Goal: Task Accomplishment & Management: Use online tool/utility

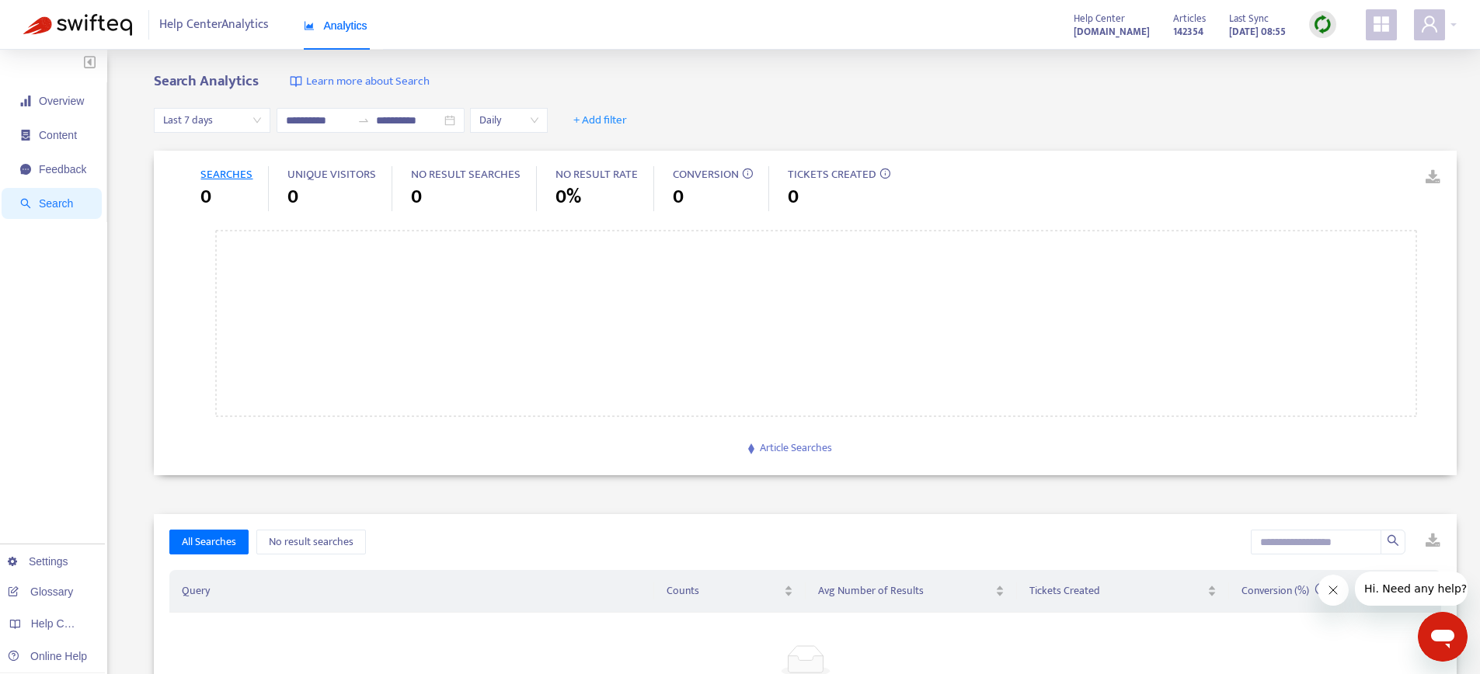
type input "**********"
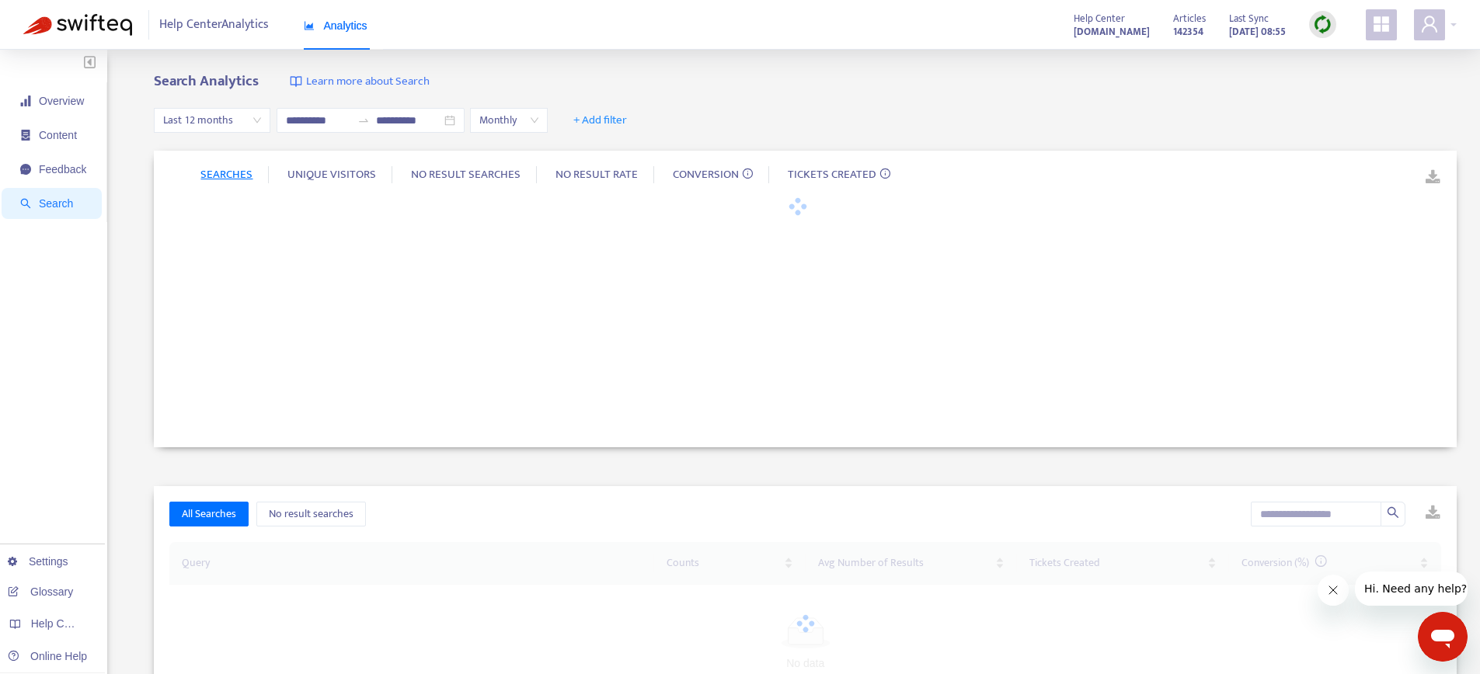
click at [1381, 35] on span at bounding box center [1381, 24] width 31 height 31
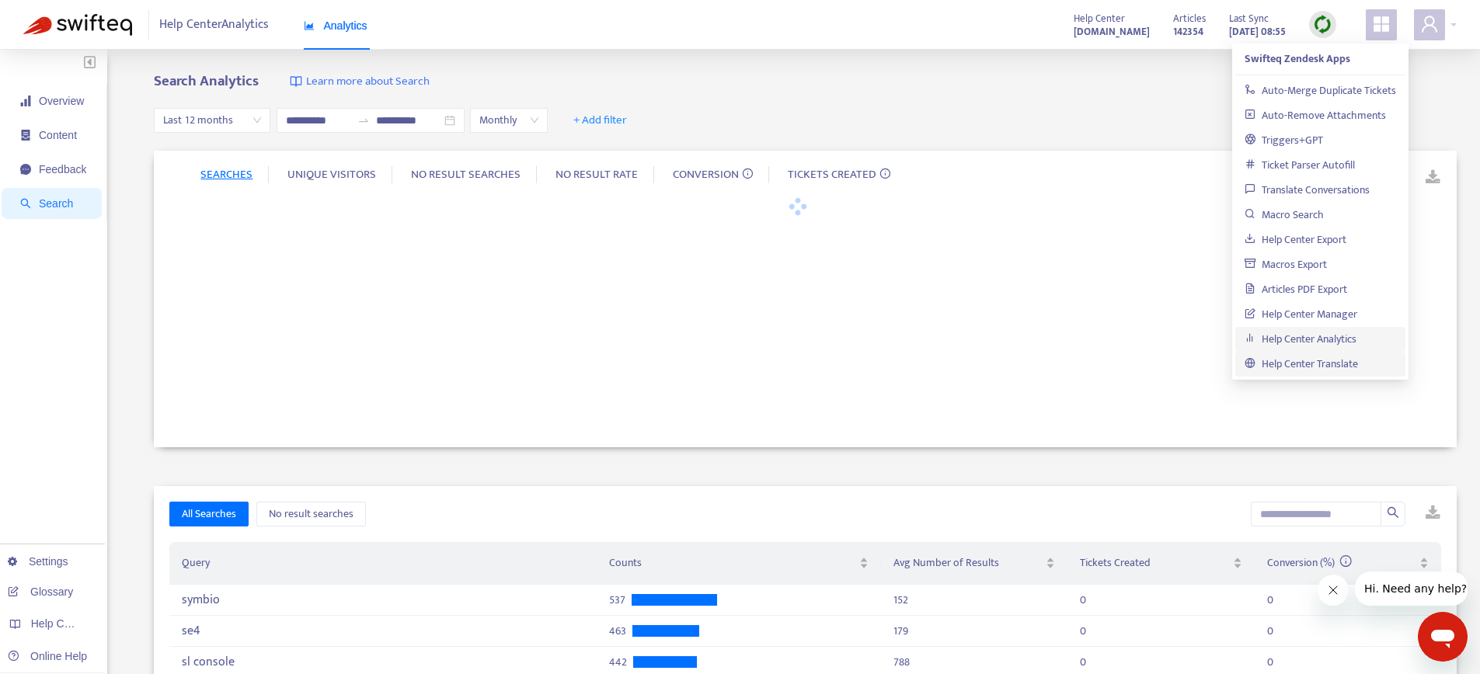
click at [1295, 369] on link "Help Center Translate" at bounding box center [1301, 364] width 113 height 18
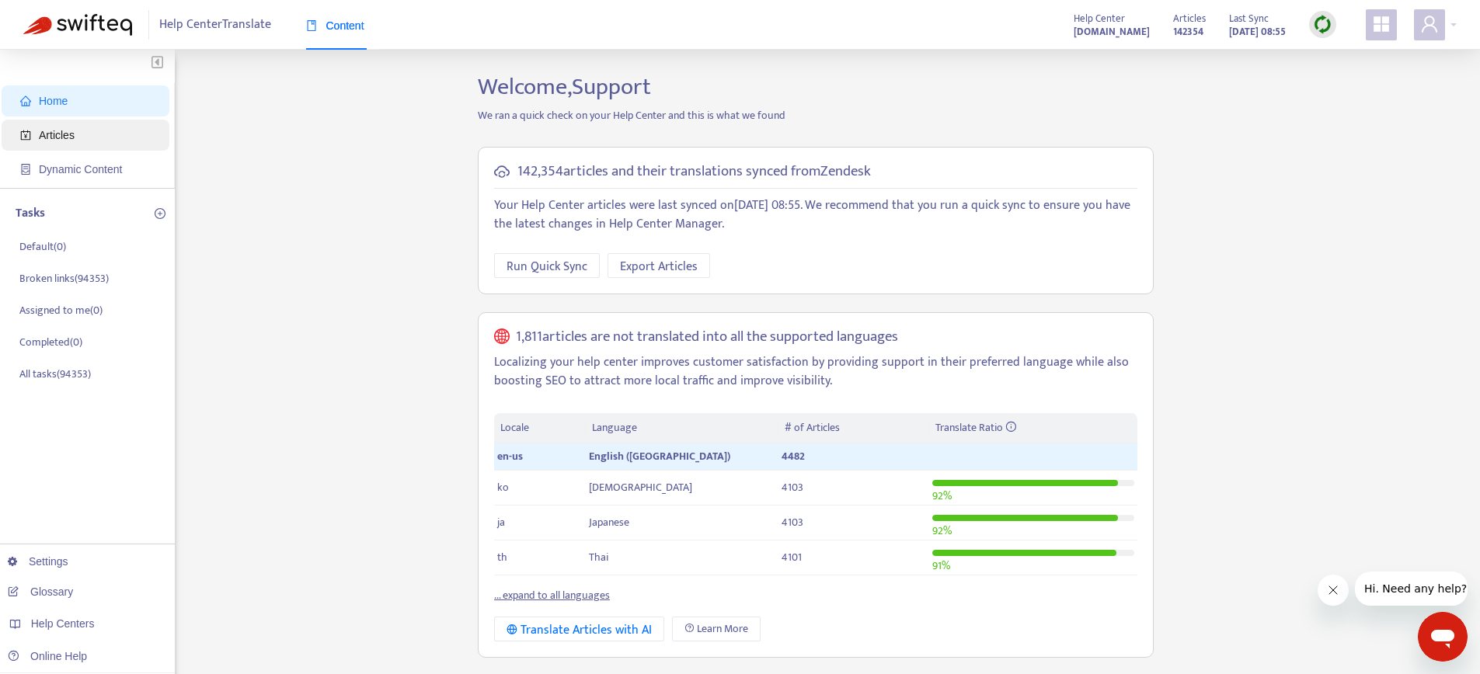
click at [78, 138] on span "Articles" at bounding box center [88, 135] width 137 height 31
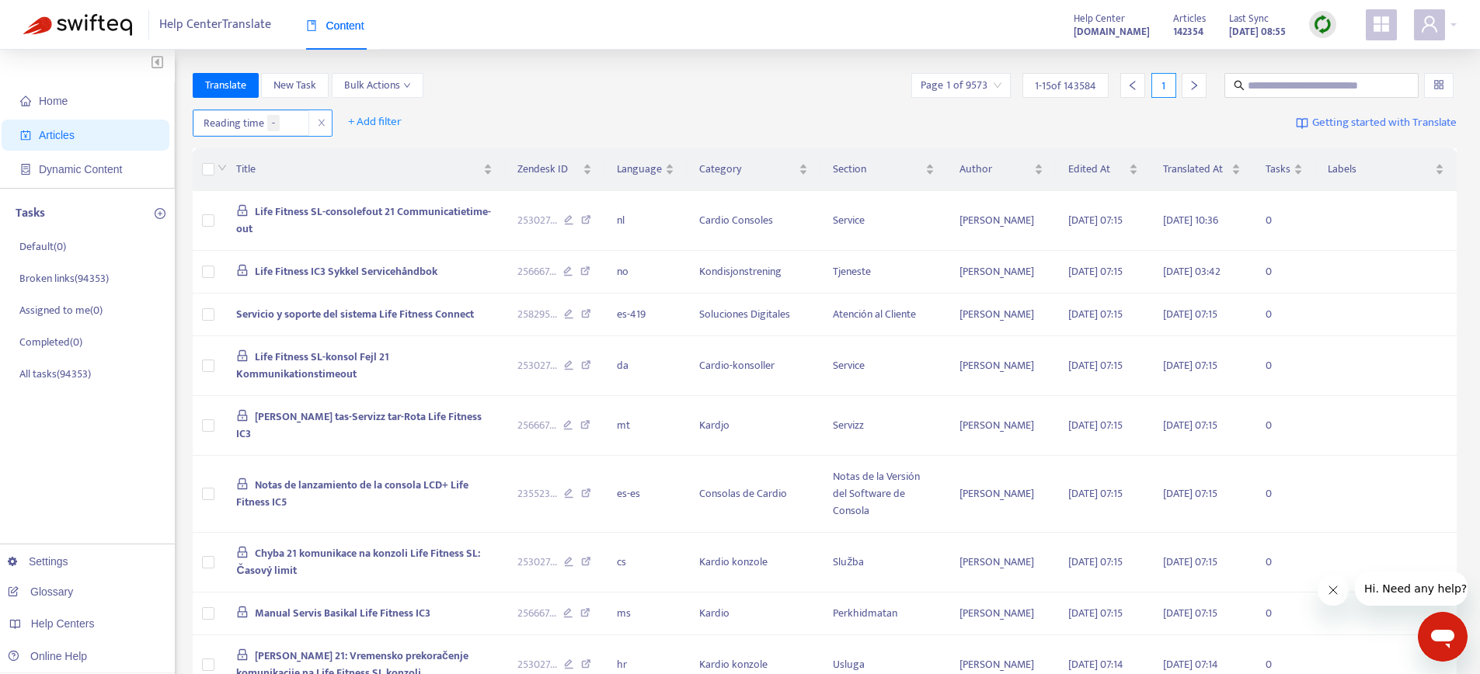
click at [316, 122] on span "close" at bounding box center [322, 122] width 20 height 19
click at [51, 563] on link "Settings" at bounding box center [38, 562] width 61 height 12
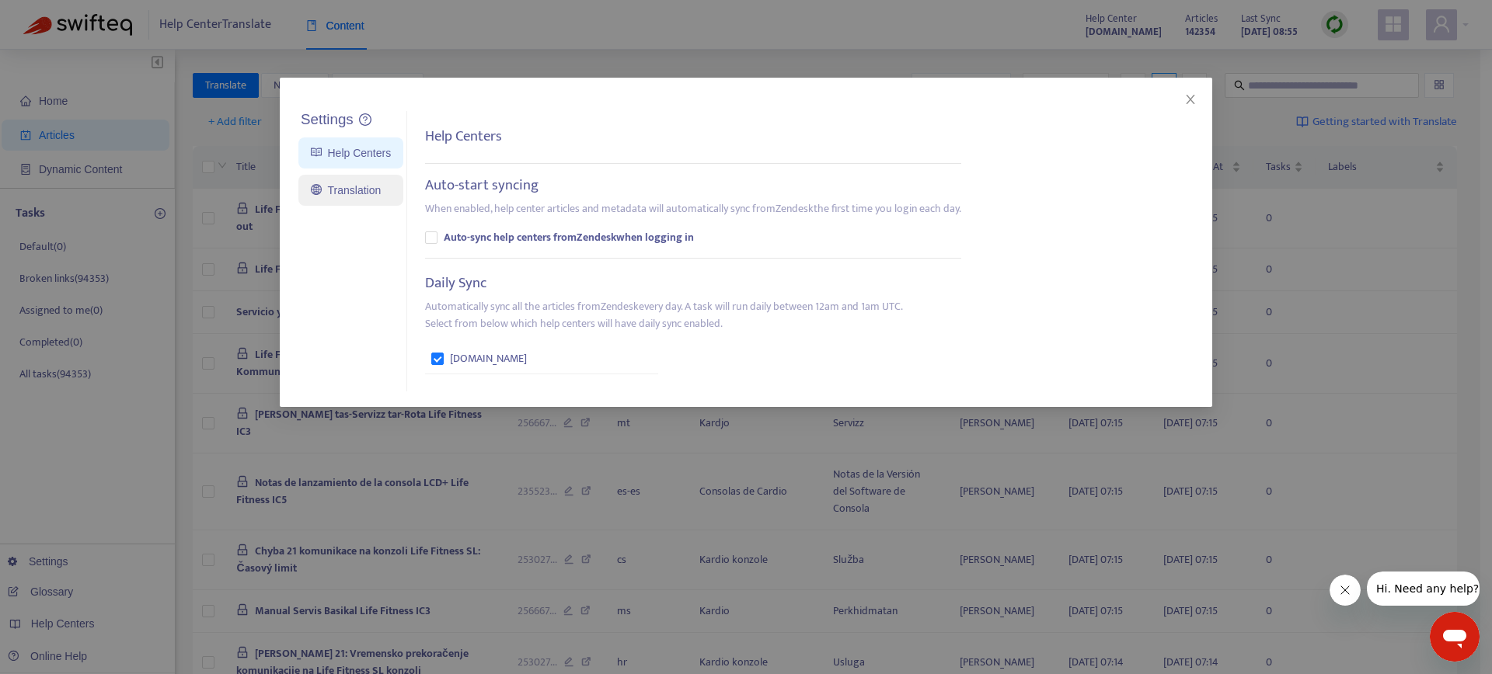
click at [348, 196] on link "Translation" at bounding box center [346, 190] width 70 height 12
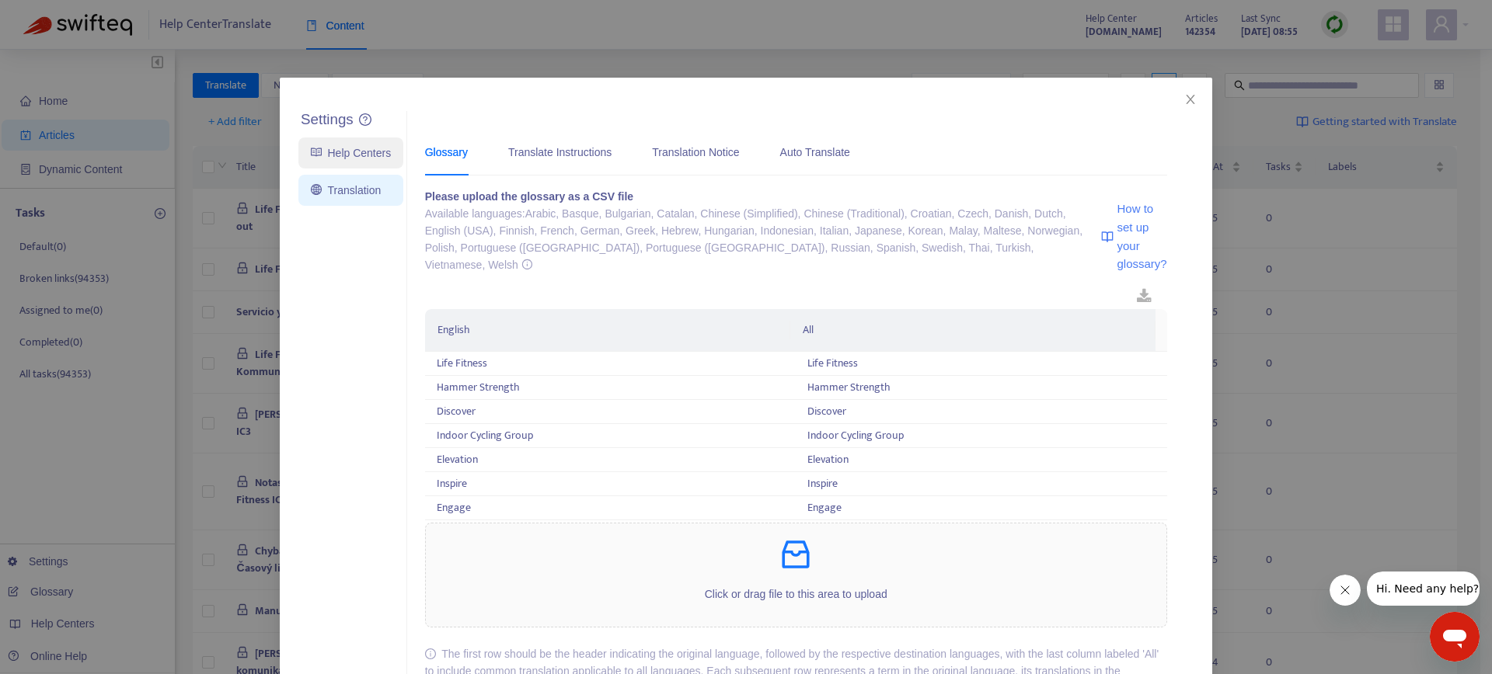
click at [355, 153] on link "Help Centers" at bounding box center [351, 153] width 80 height 12
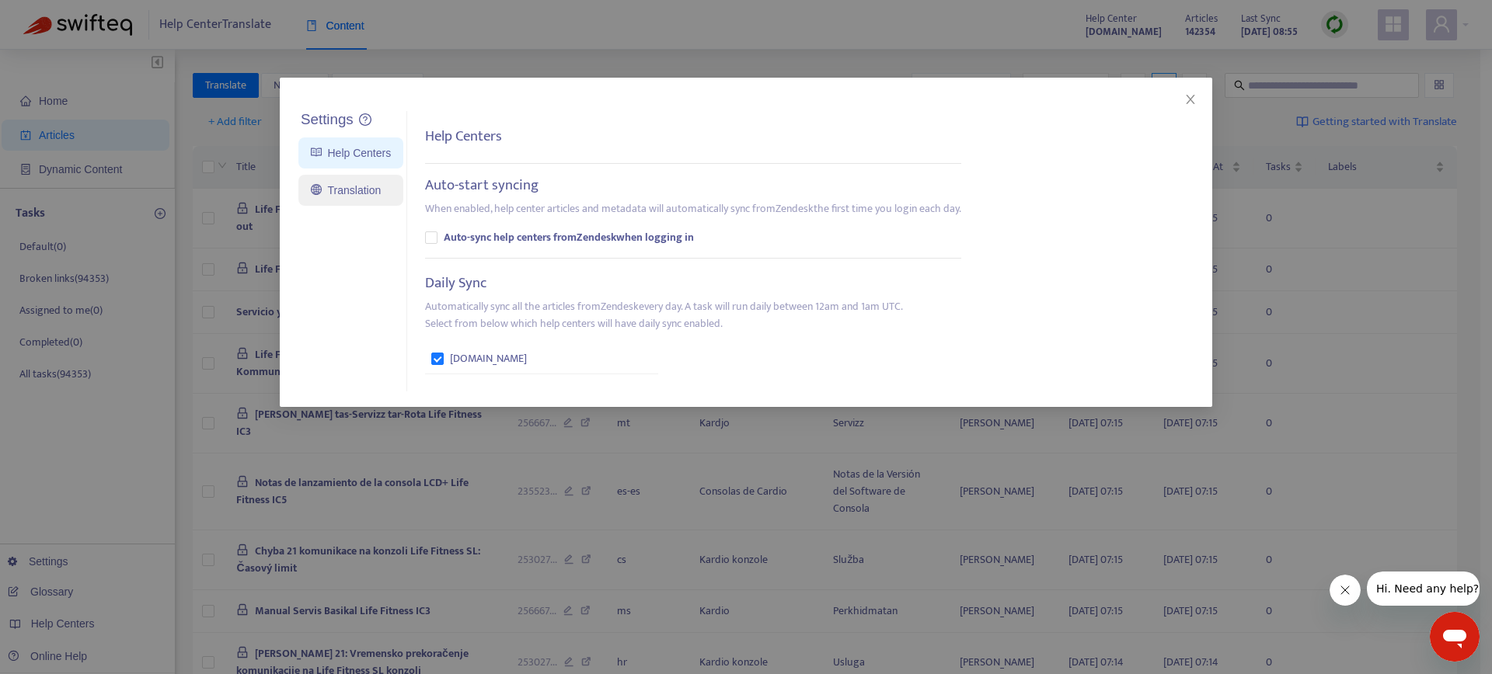
click at [340, 185] on link "Translation" at bounding box center [346, 190] width 70 height 12
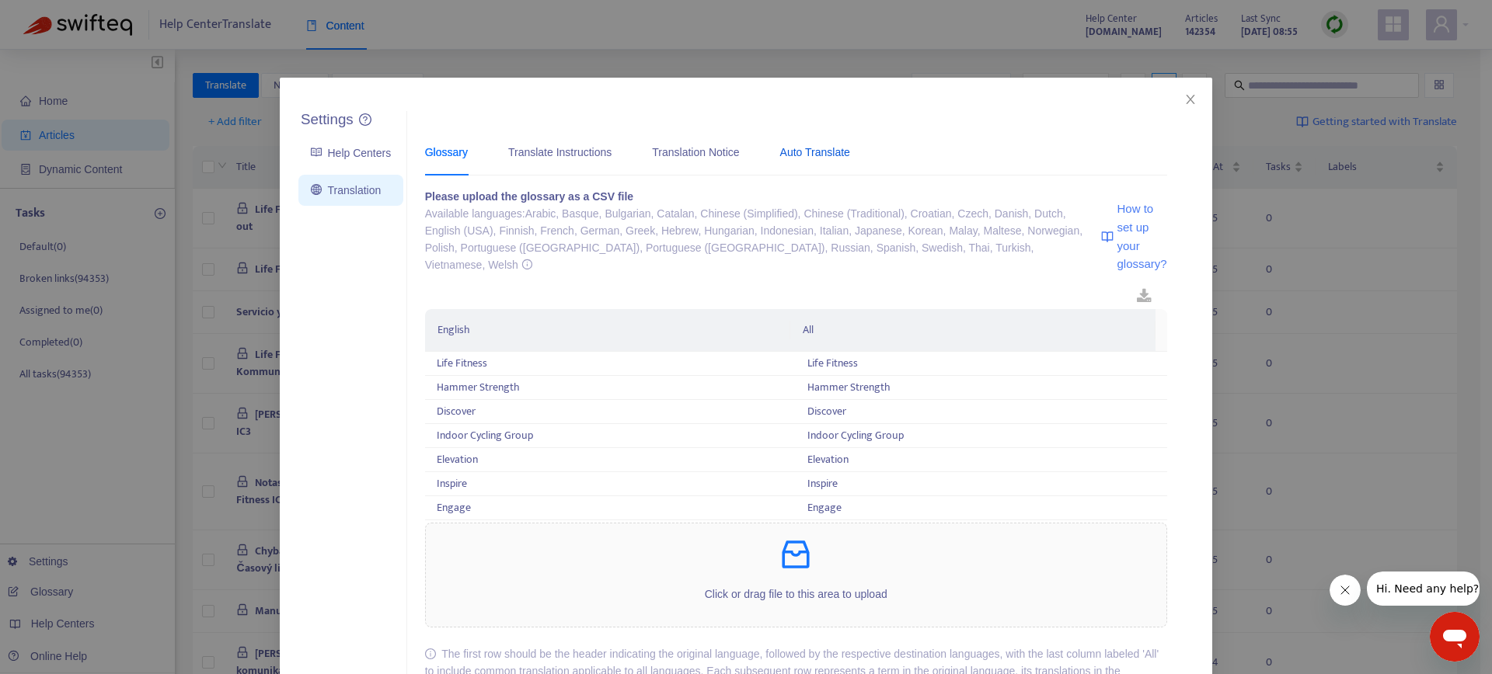
click at [835, 152] on div "Auto Translate" at bounding box center [815, 152] width 70 height 17
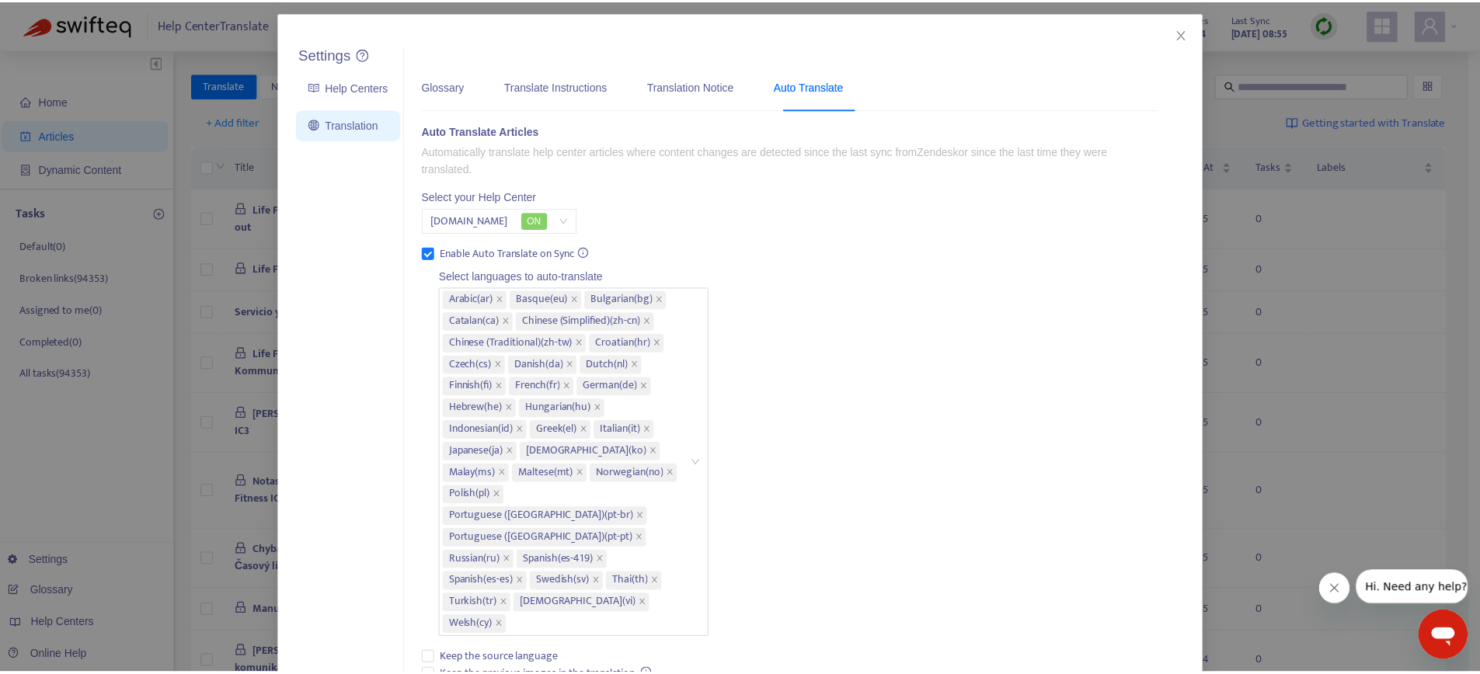
scroll to position [53, 0]
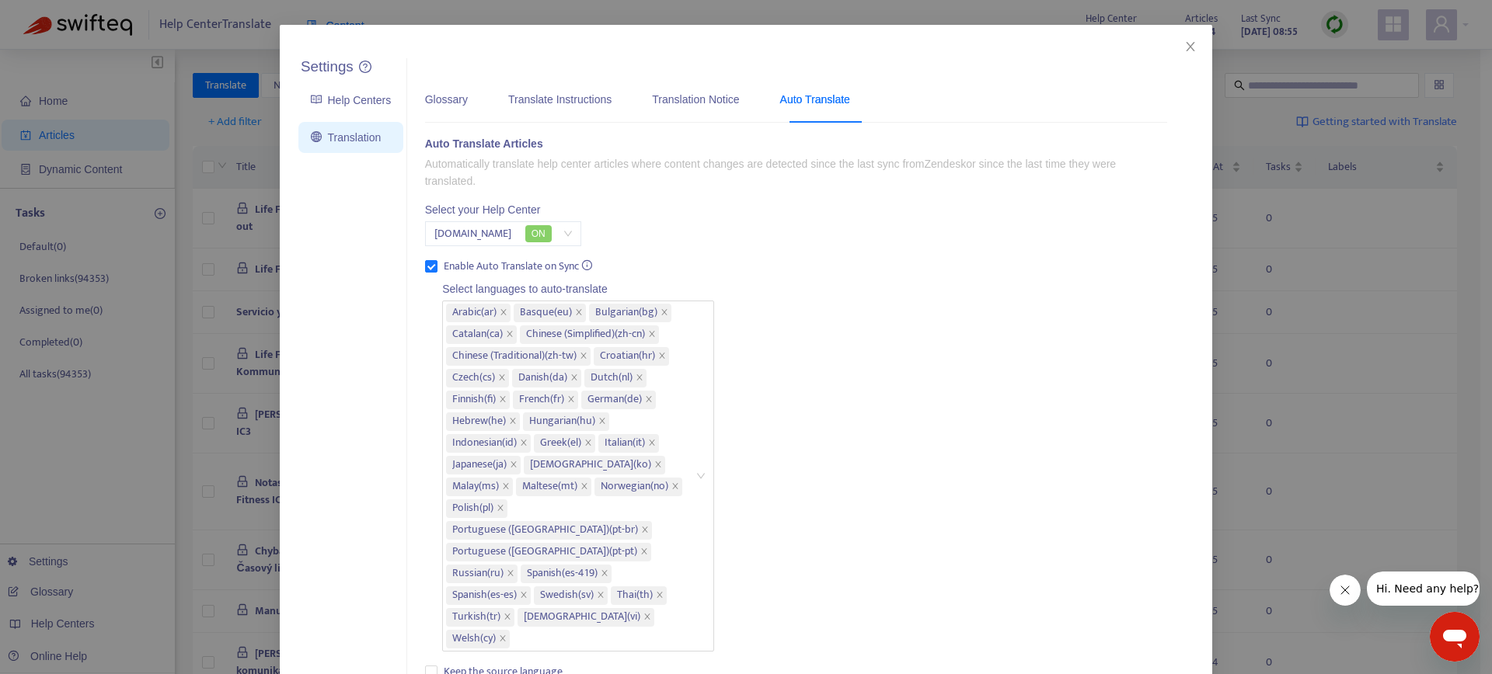
click at [184, 393] on div "Settings Help Centers Translation Settings Glossary Translate Instructions Tran…" at bounding box center [746, 337] width 1492 height 674
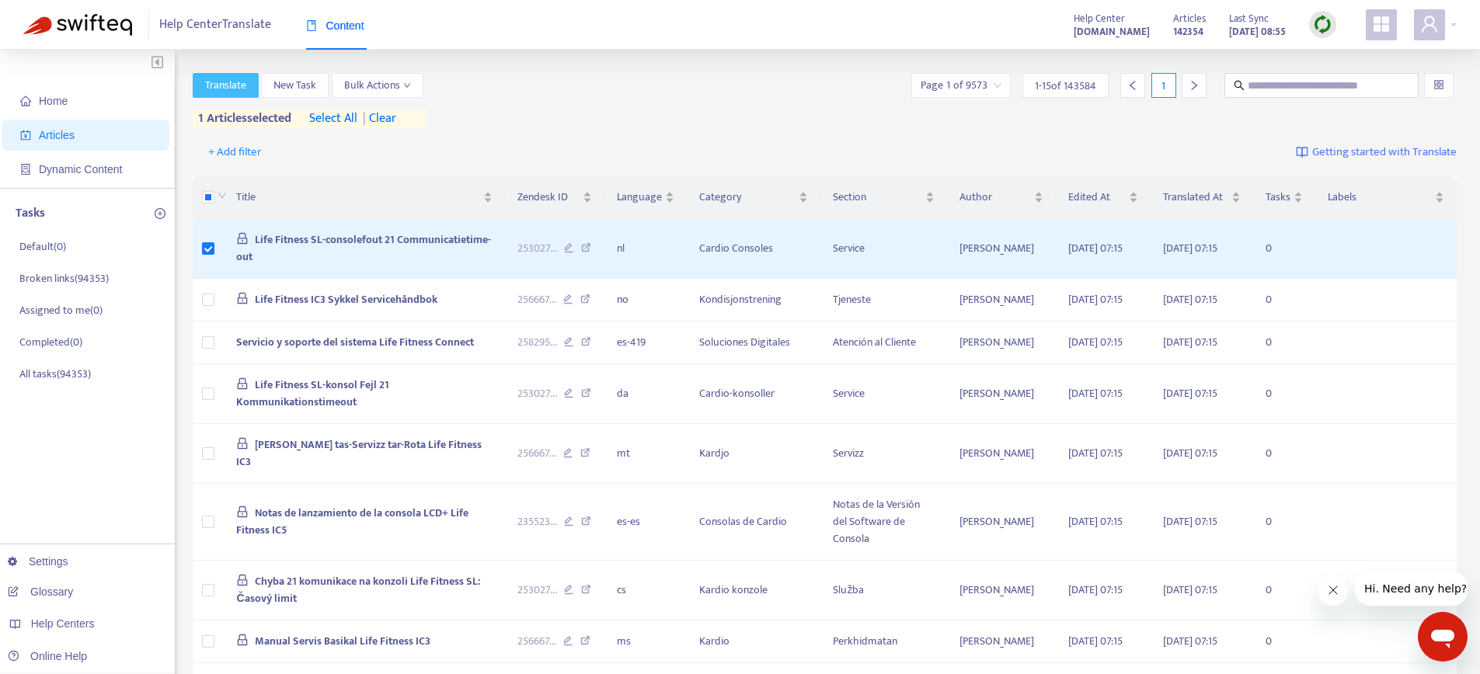
click at [230, 88] on span "Translate" at bounding box center [225, 85] width 41 height 17
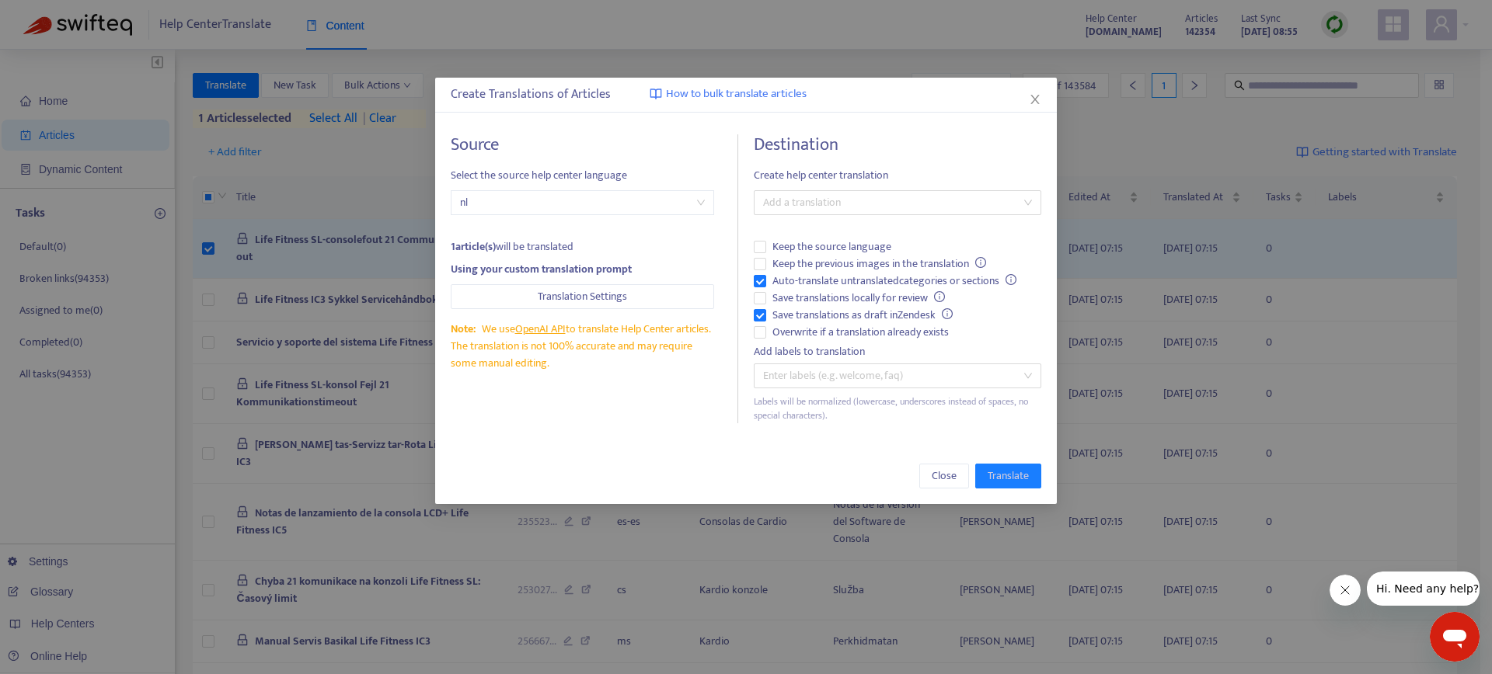
click at [379, 147] on div "Create Translations of Articles How to bulk translate articles Source Select th…" at bounding box center [746, 337] width 1492 height 674
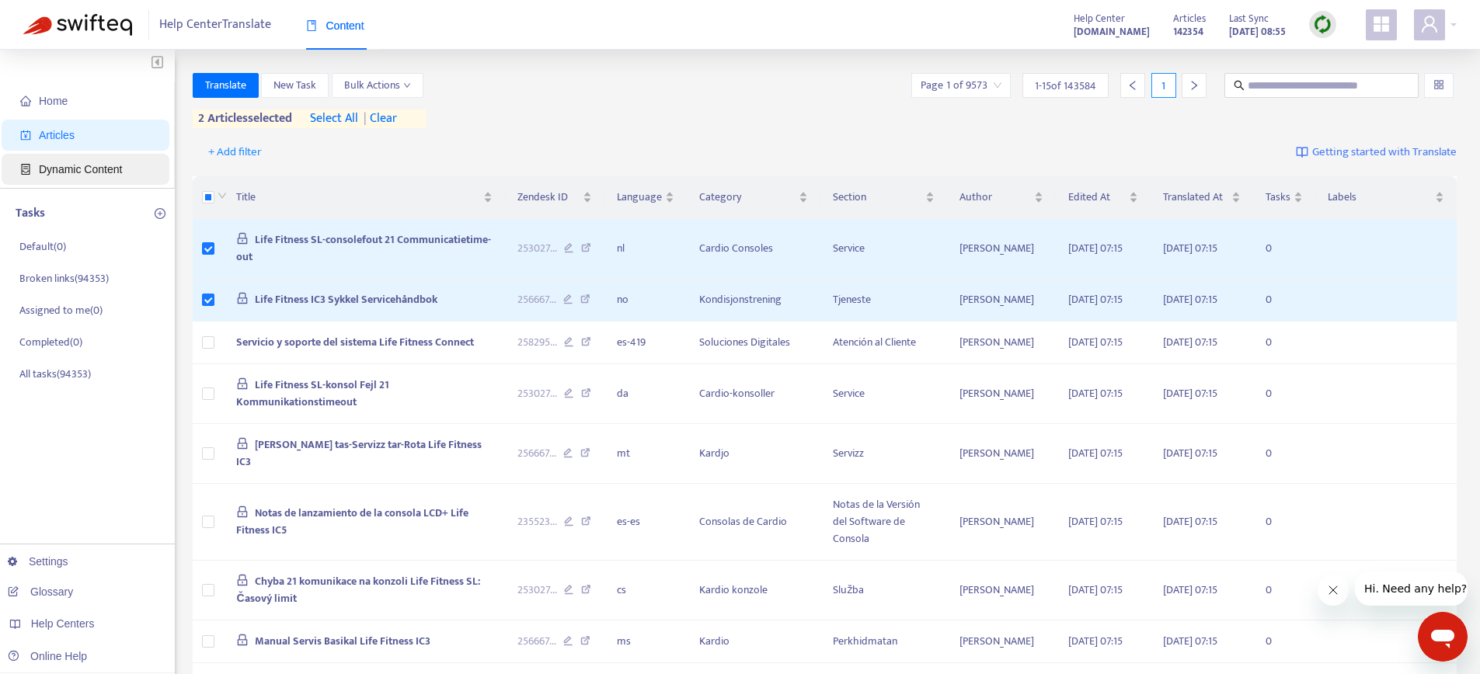
click at [101, 172] on span "Dynamic Content" at bounding box center [80, 169] width 83 height 12
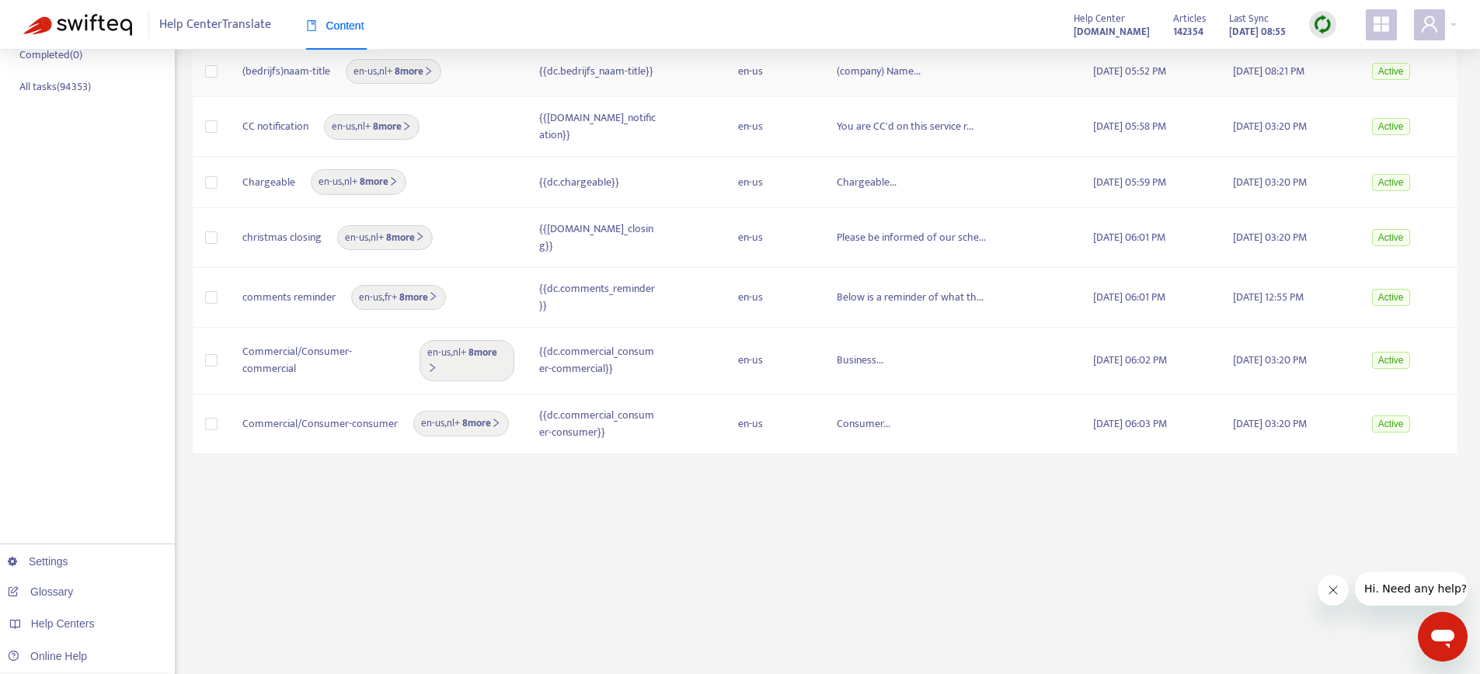
scroll to position [308, 0]
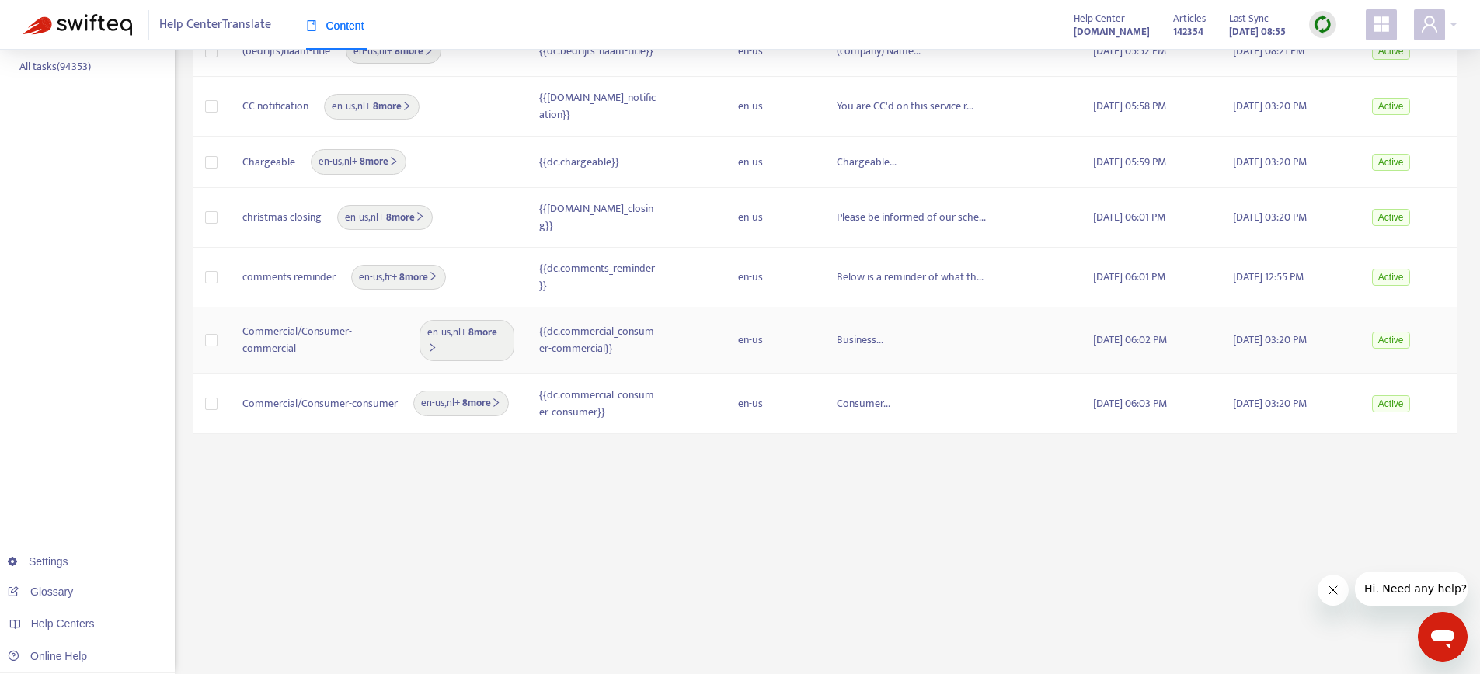
click at [479, 327] on span "en-us , nl + 8 more" at bounding box center [466, 341] width 79 height 32
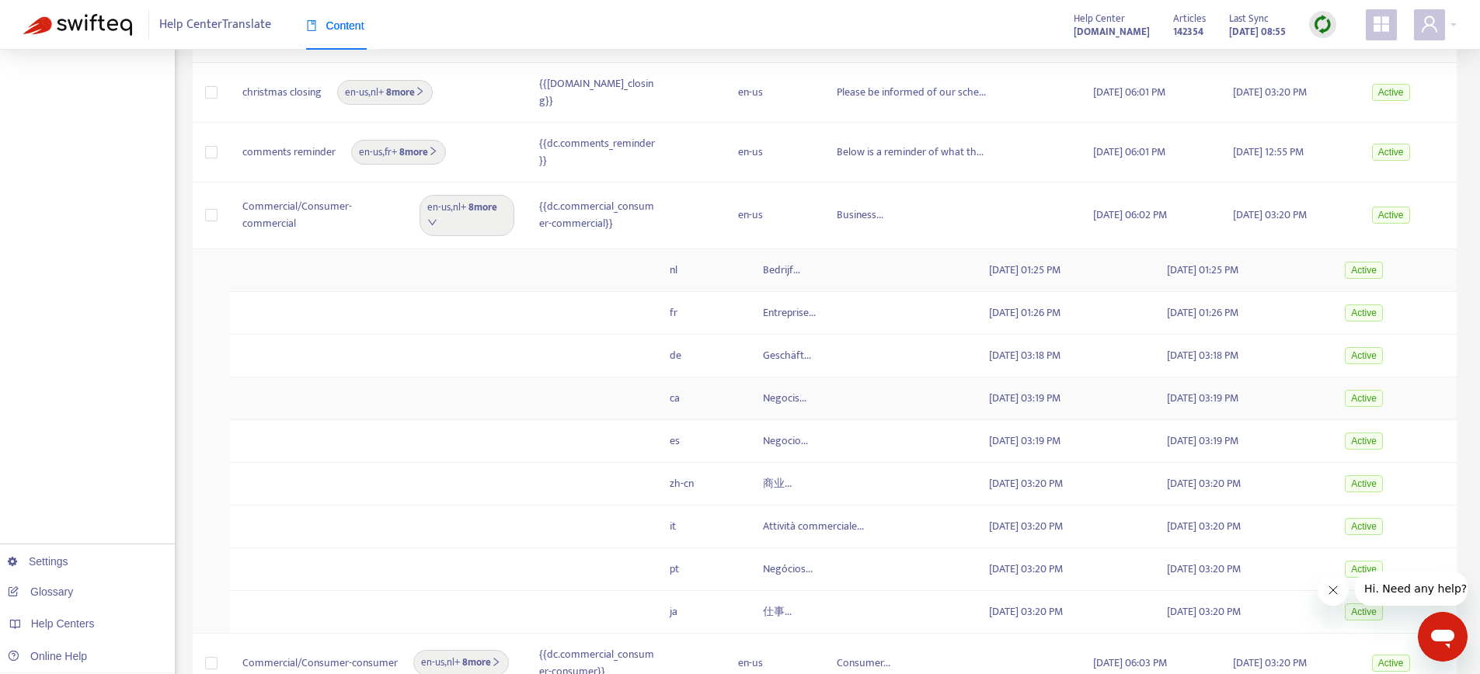
scroll to position [413, 0]
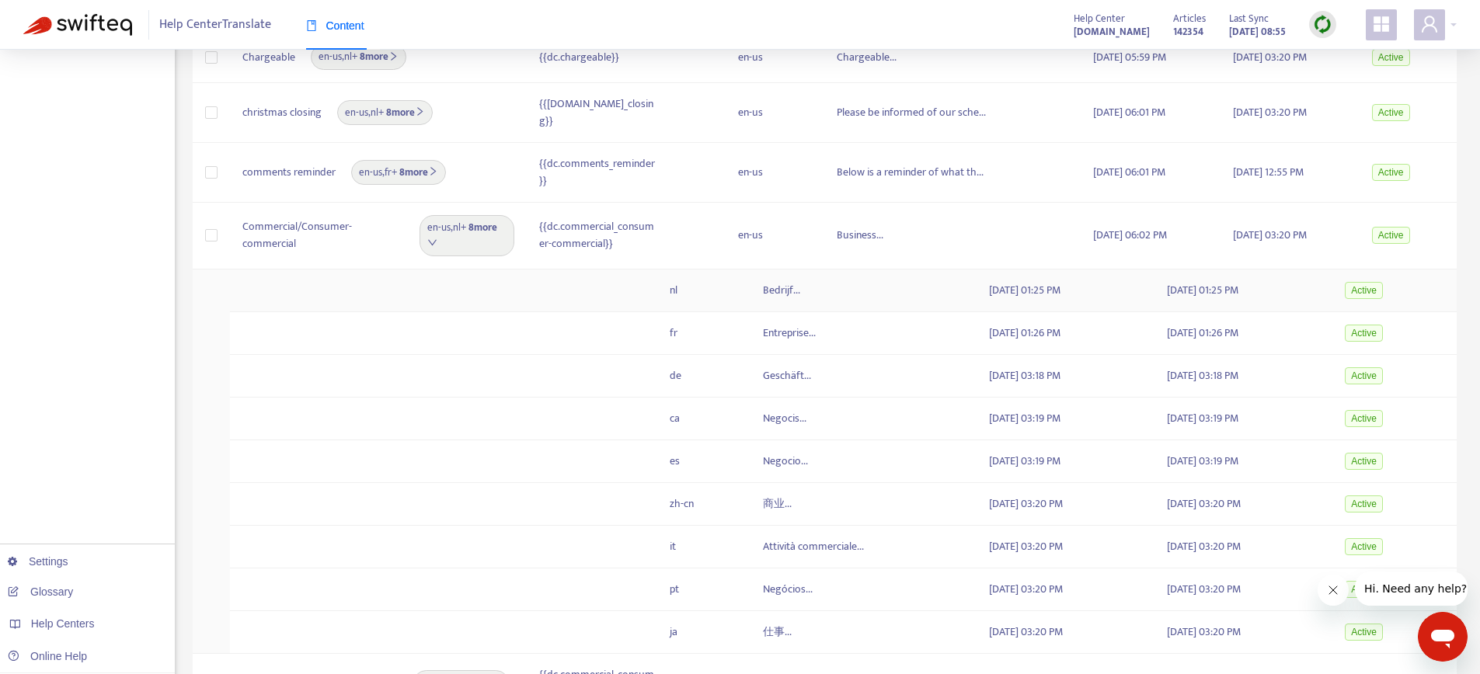
click at [485, 276] on td at bounding box center [358, 291] width 256 height 43
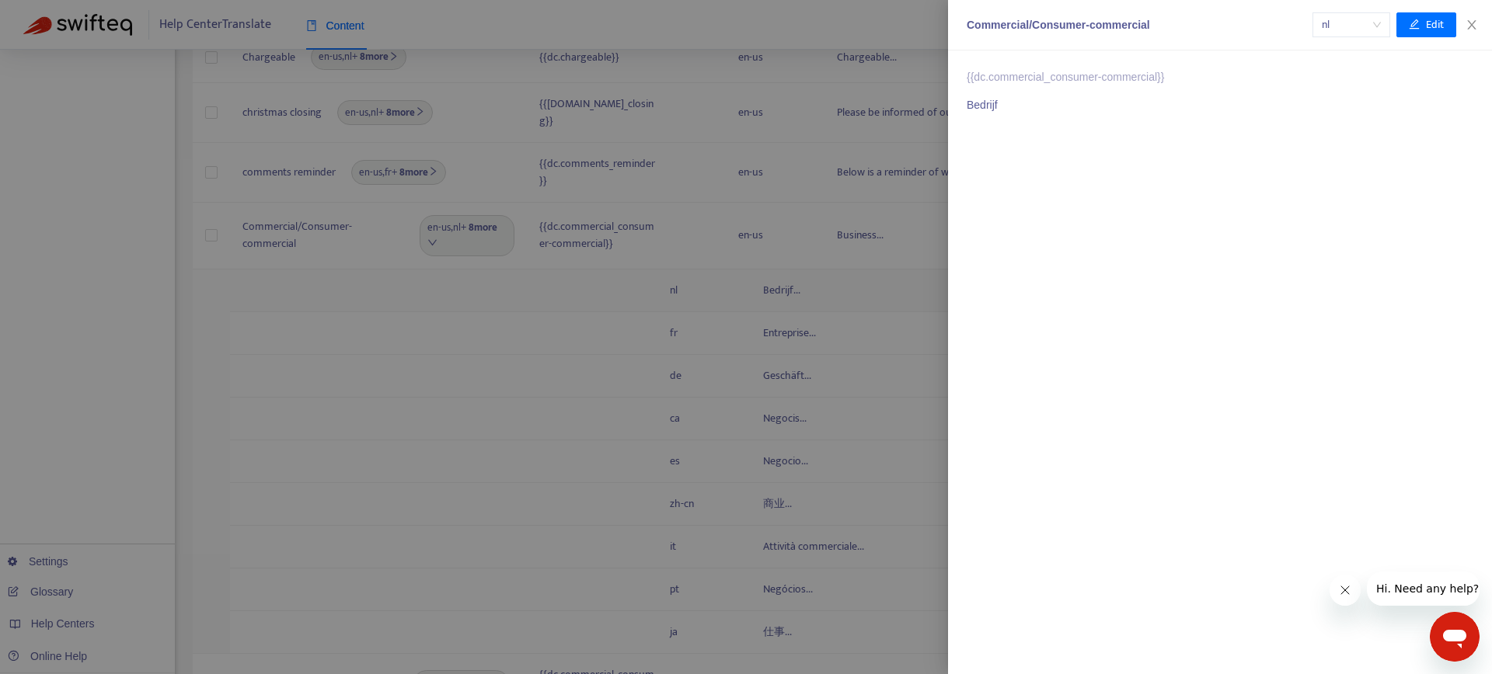
click at [485, 276] on div at bounding box center [746, 337] width 1492 height 674
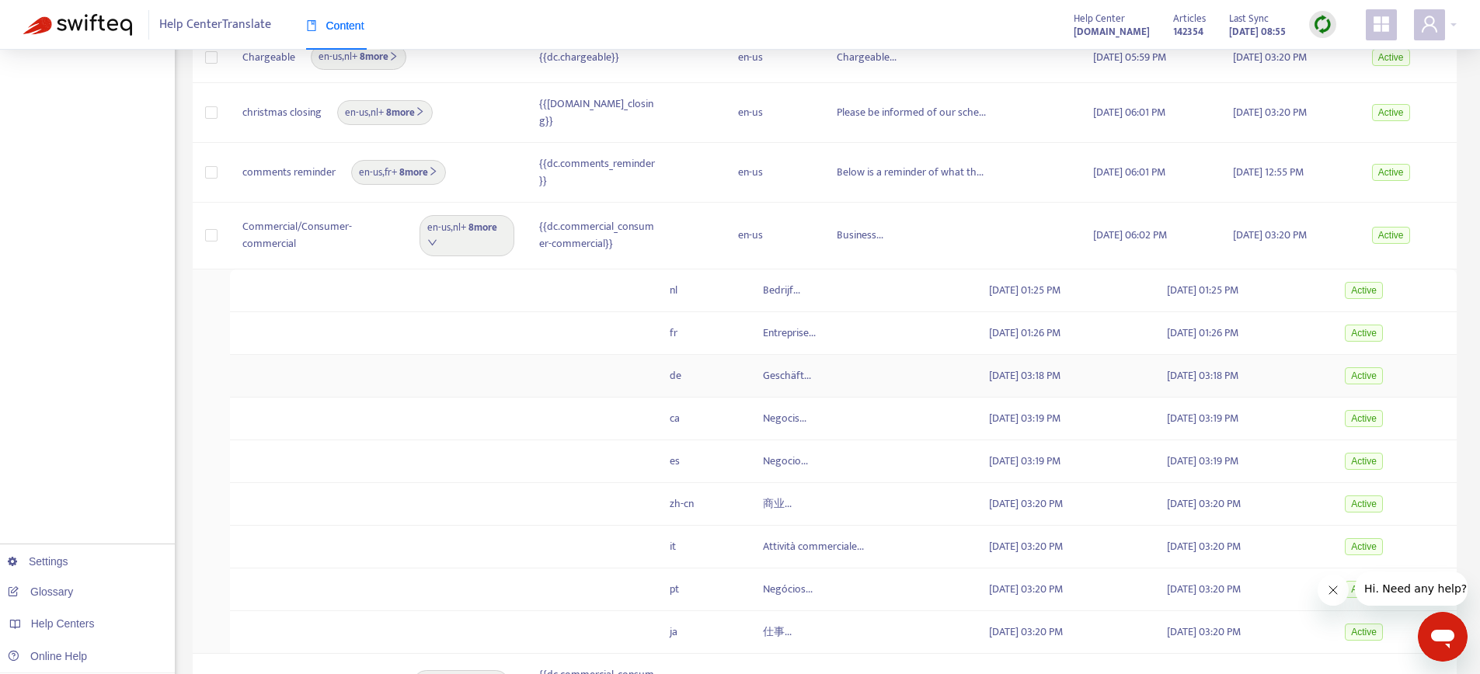
click at [491, 356] on td at bounding box center [571, 376] width 171 height 43
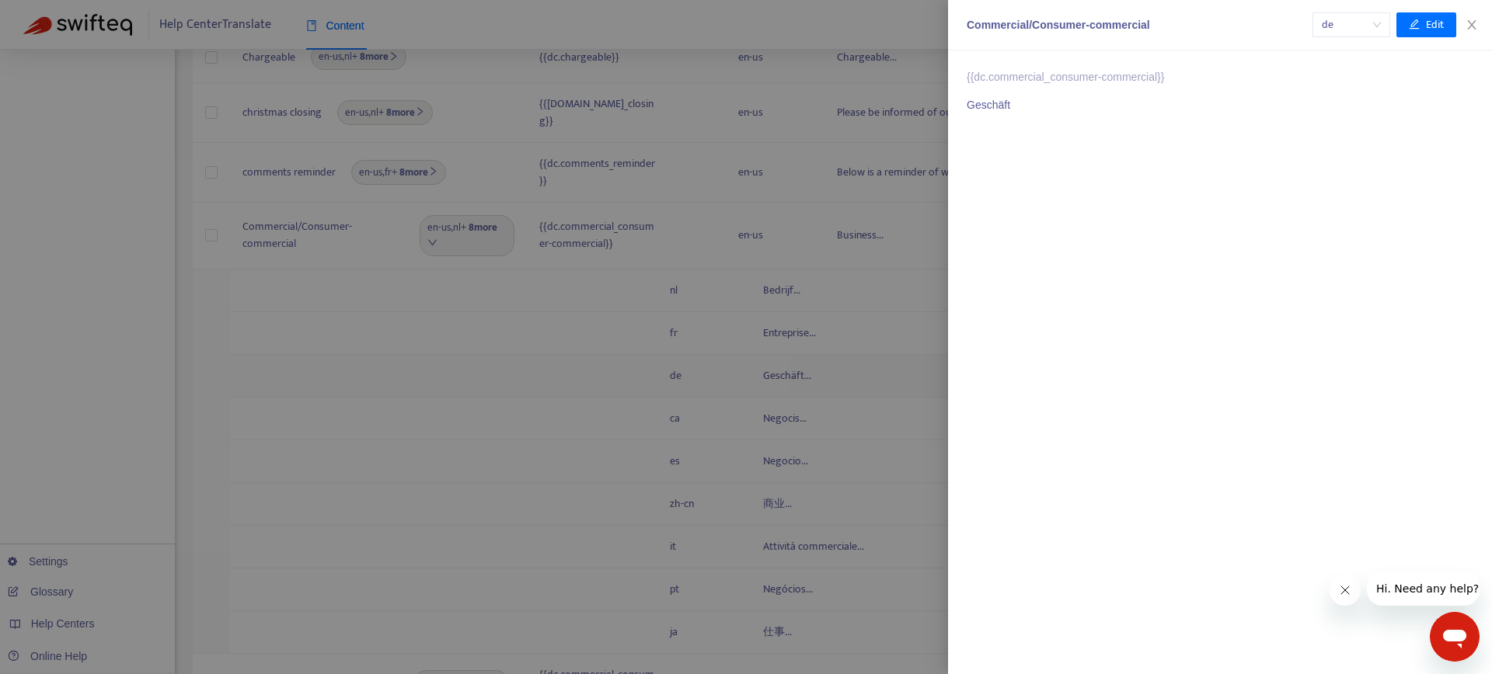
click at [491, 356] on div at bounding box center [746, 337] width 1492 height 674
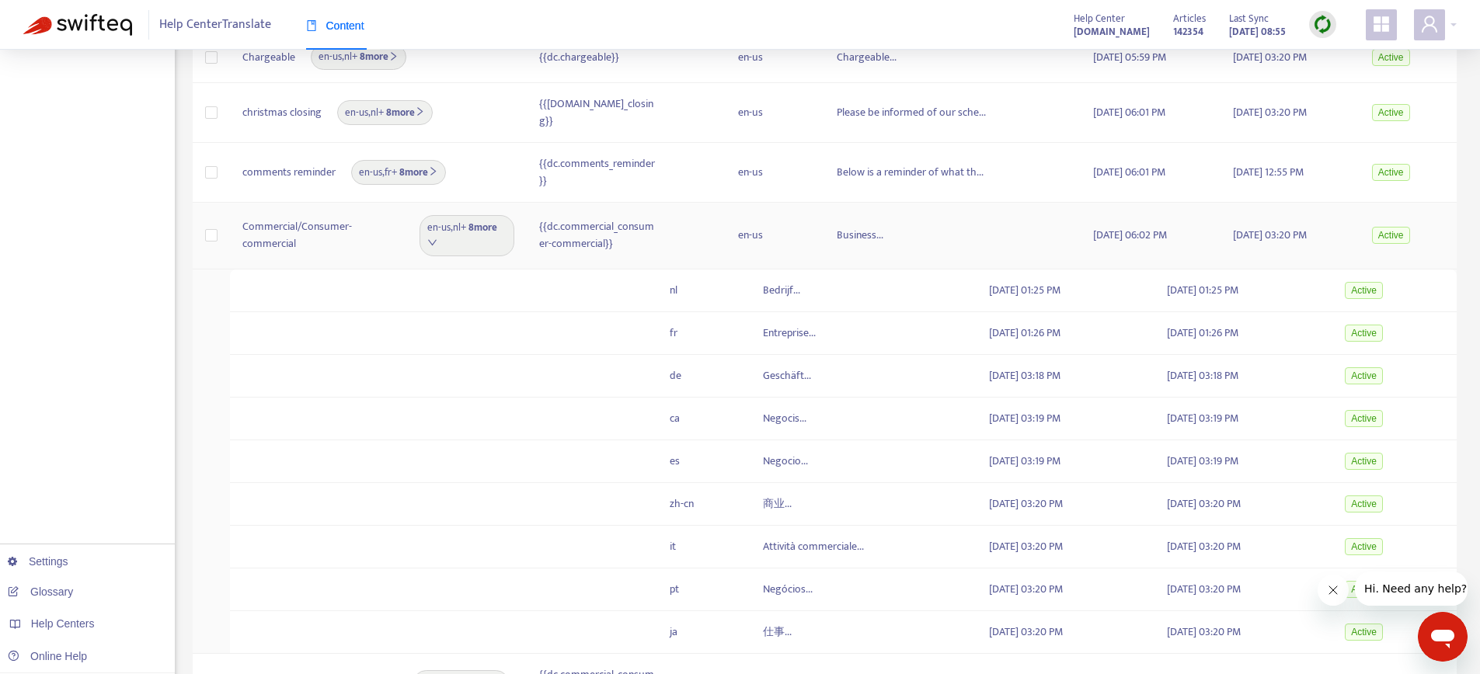
click at [469, 226] on span "en-us , nl + 8 more" at bounding box center [466, 236] width 79 height 32
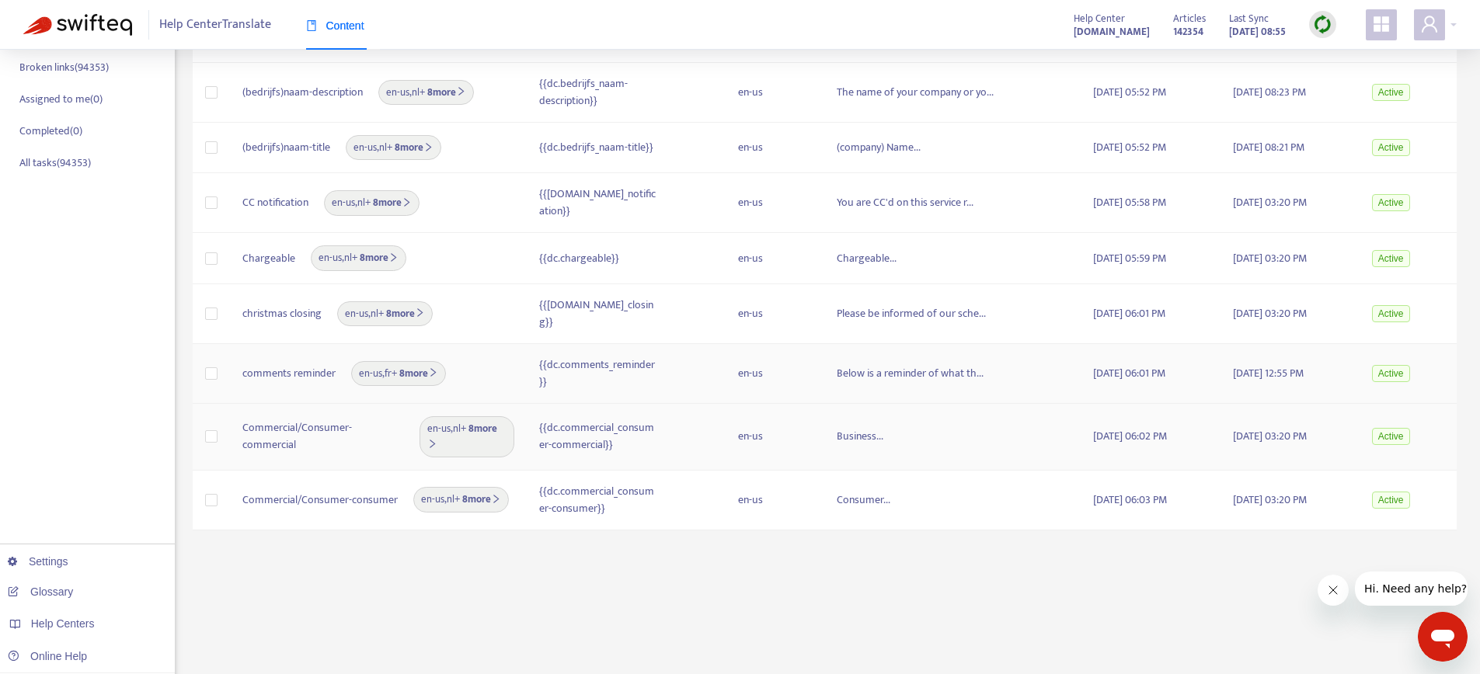
scroll to position [195, 0]
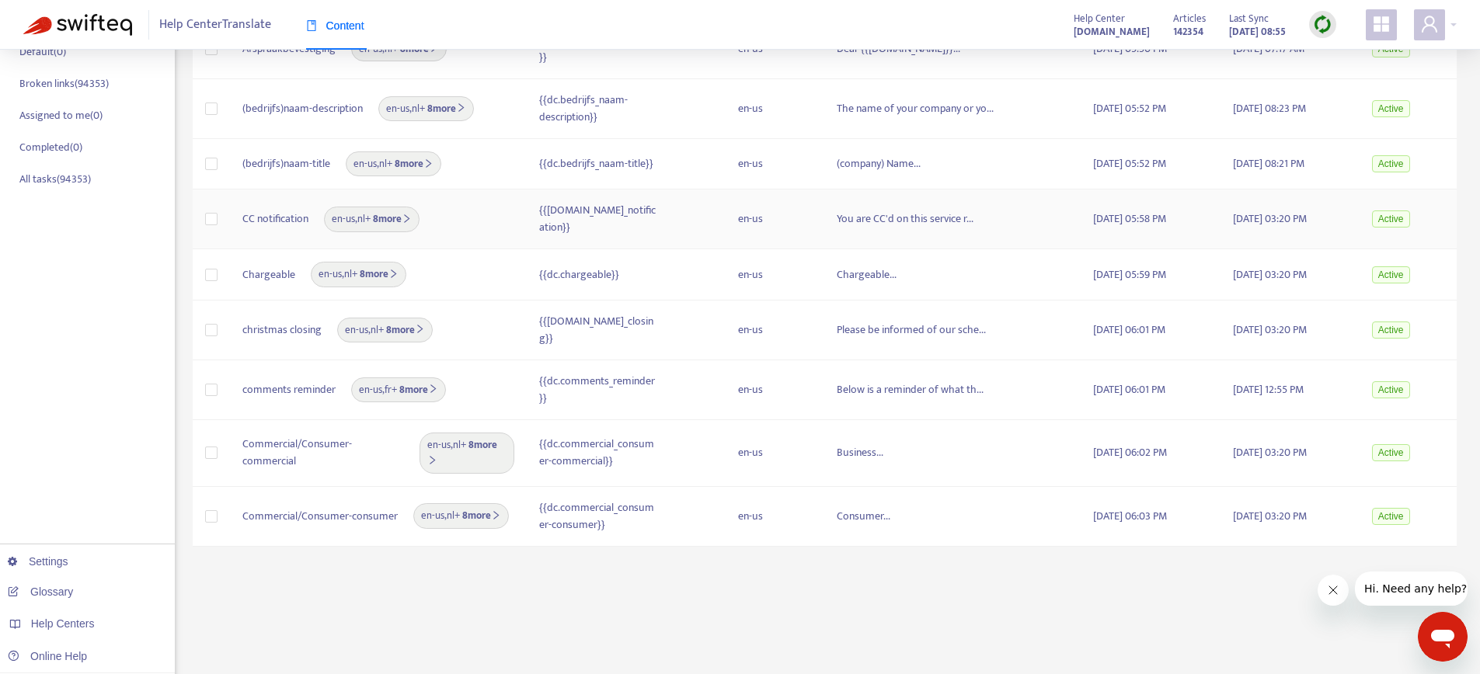
click at [409, 214] on icon "right" at bounding box center [407, 219] width 10 height 10
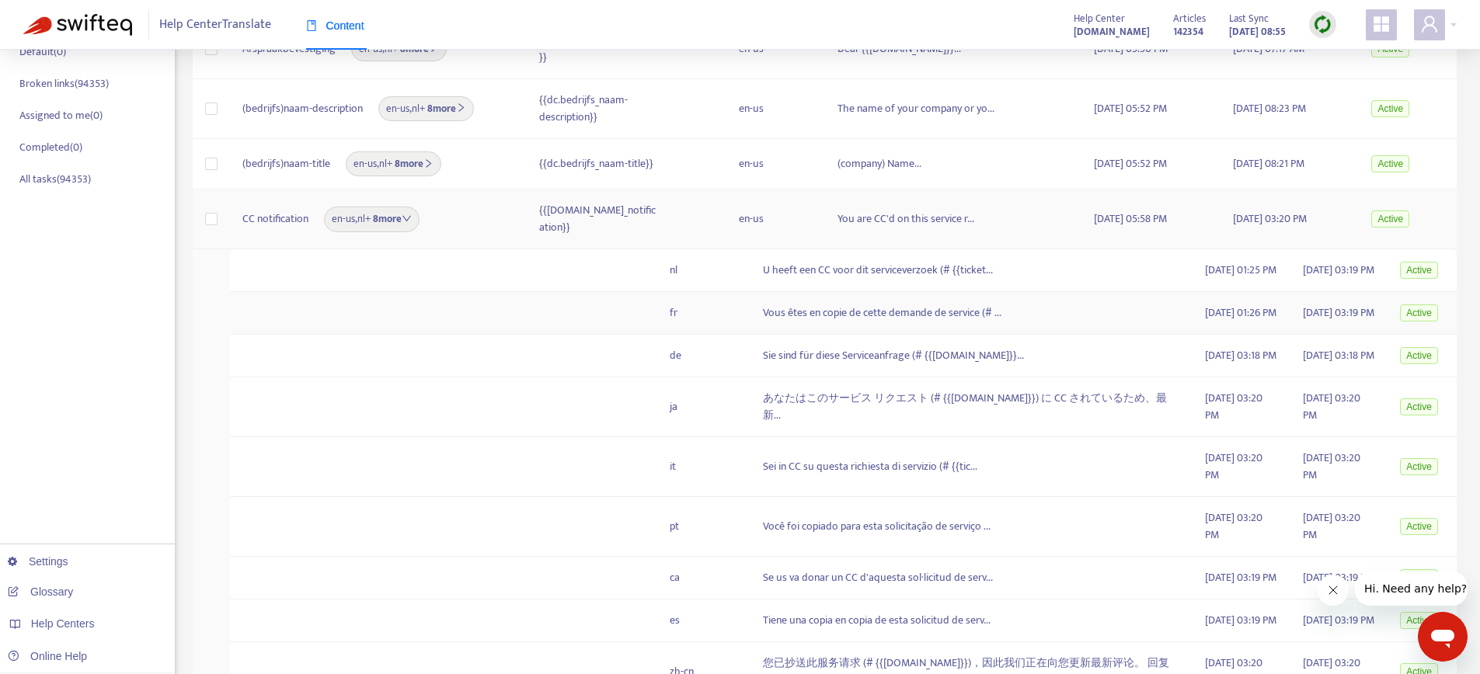
click at [474, 334] on td at bounding box center [358, 313] width 256 height 43
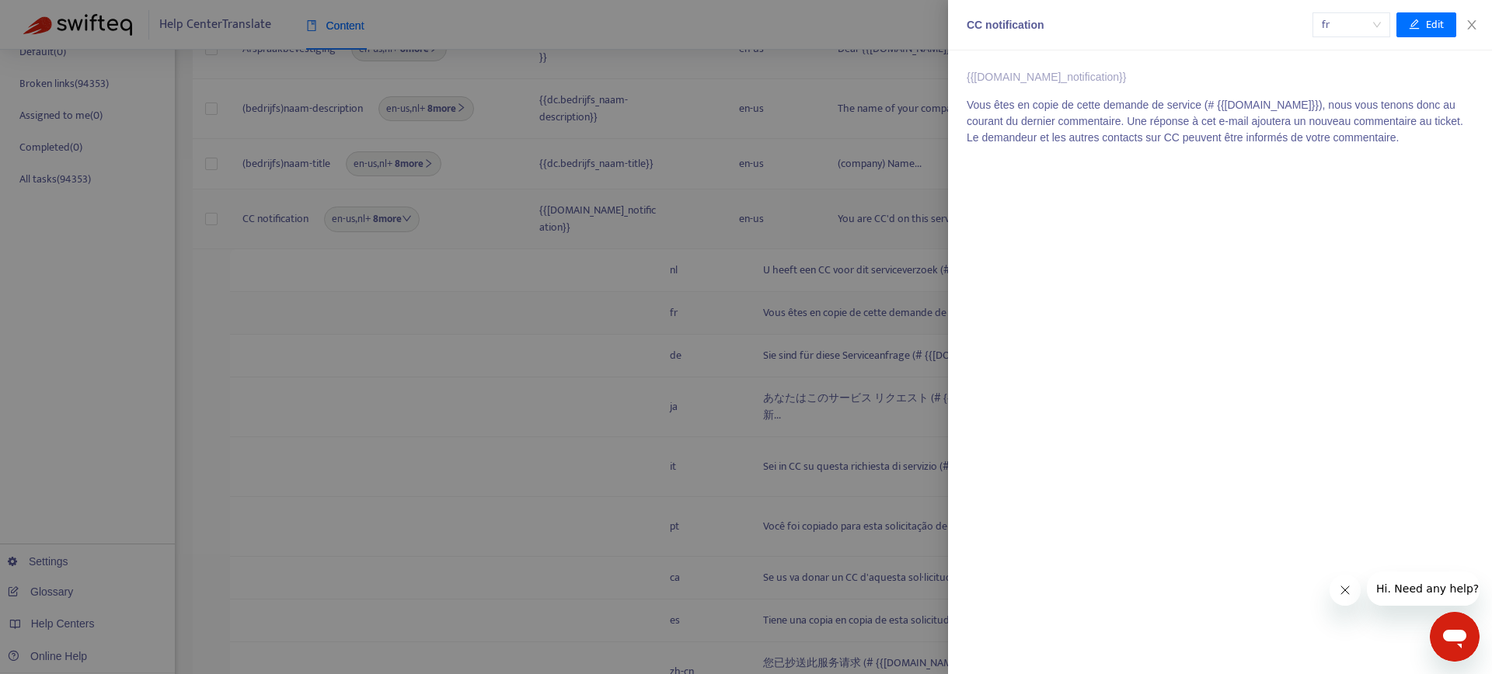
click at [474, 334] on div at bounding box center [746, 337] width 1492 height 674
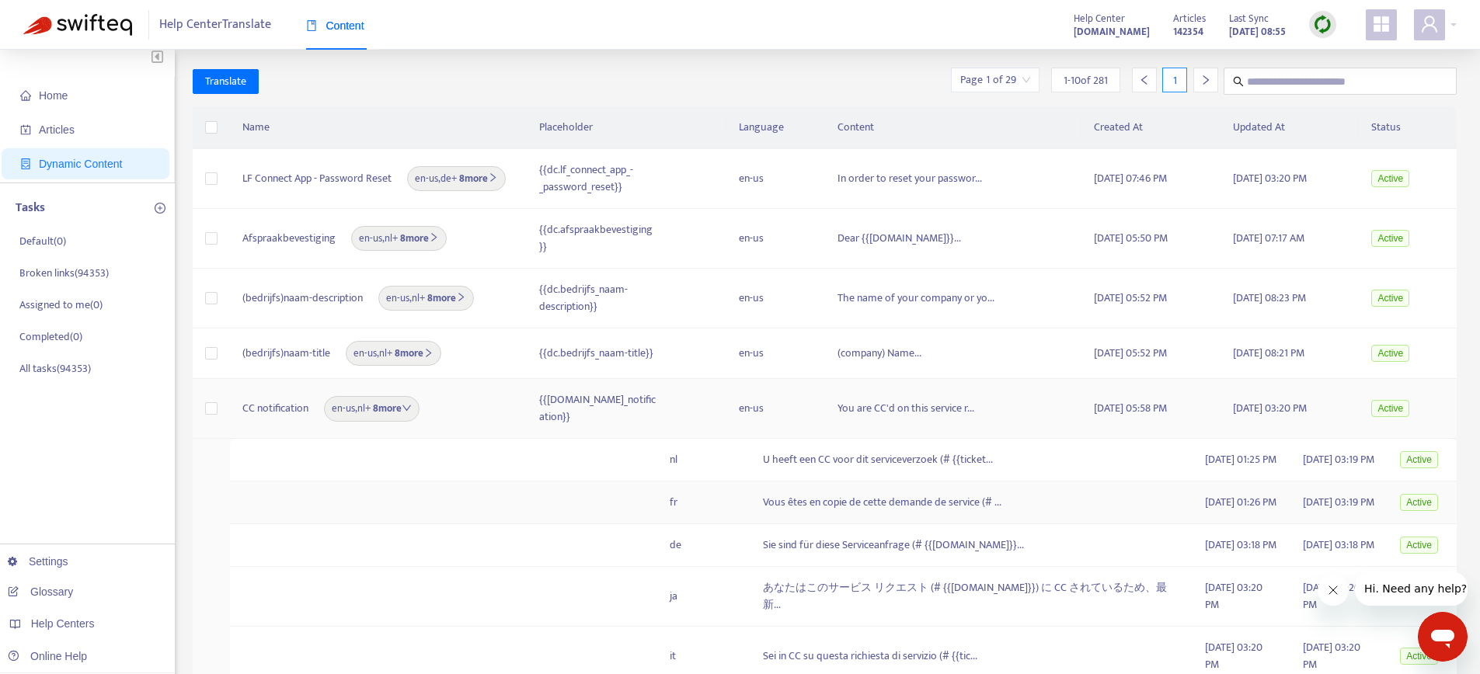
scroll to position [0, 0]
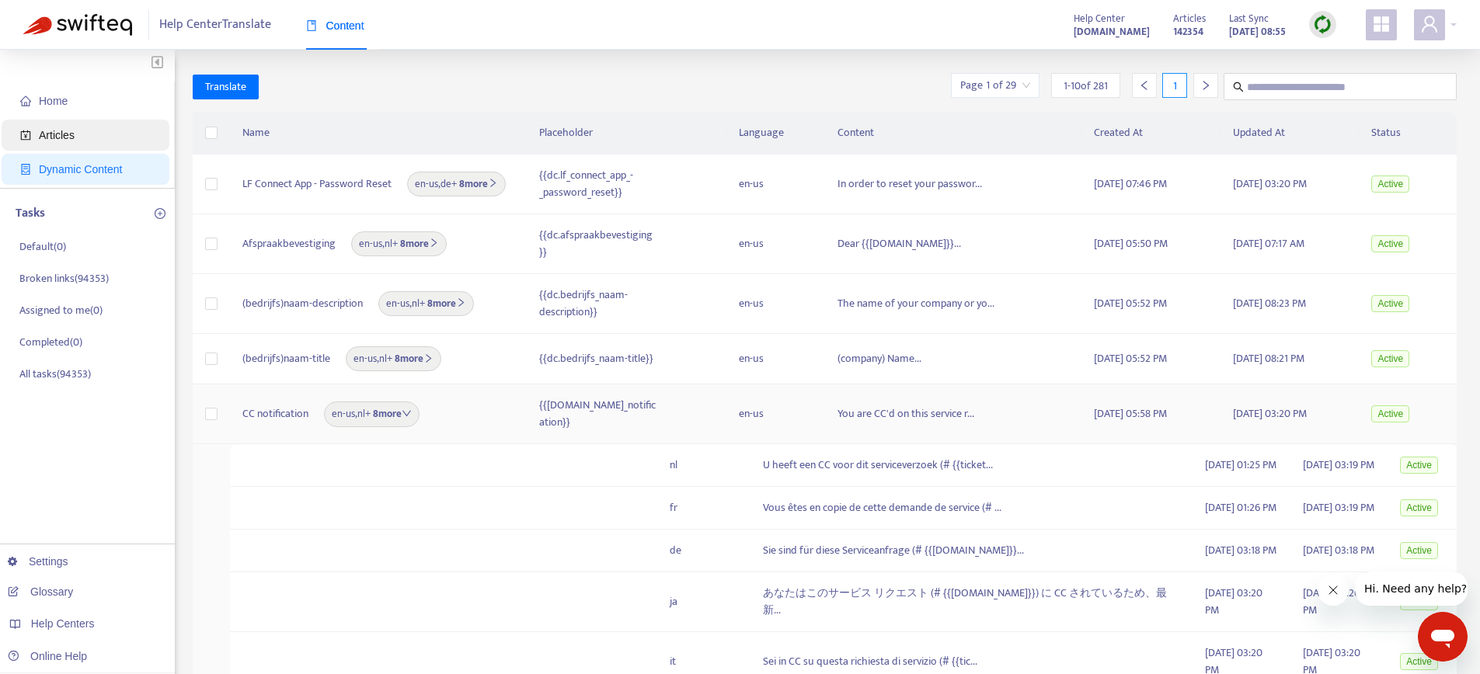
click at [88, 146] on span "Articles" at bounding box center [88, 135] width 137 height 31
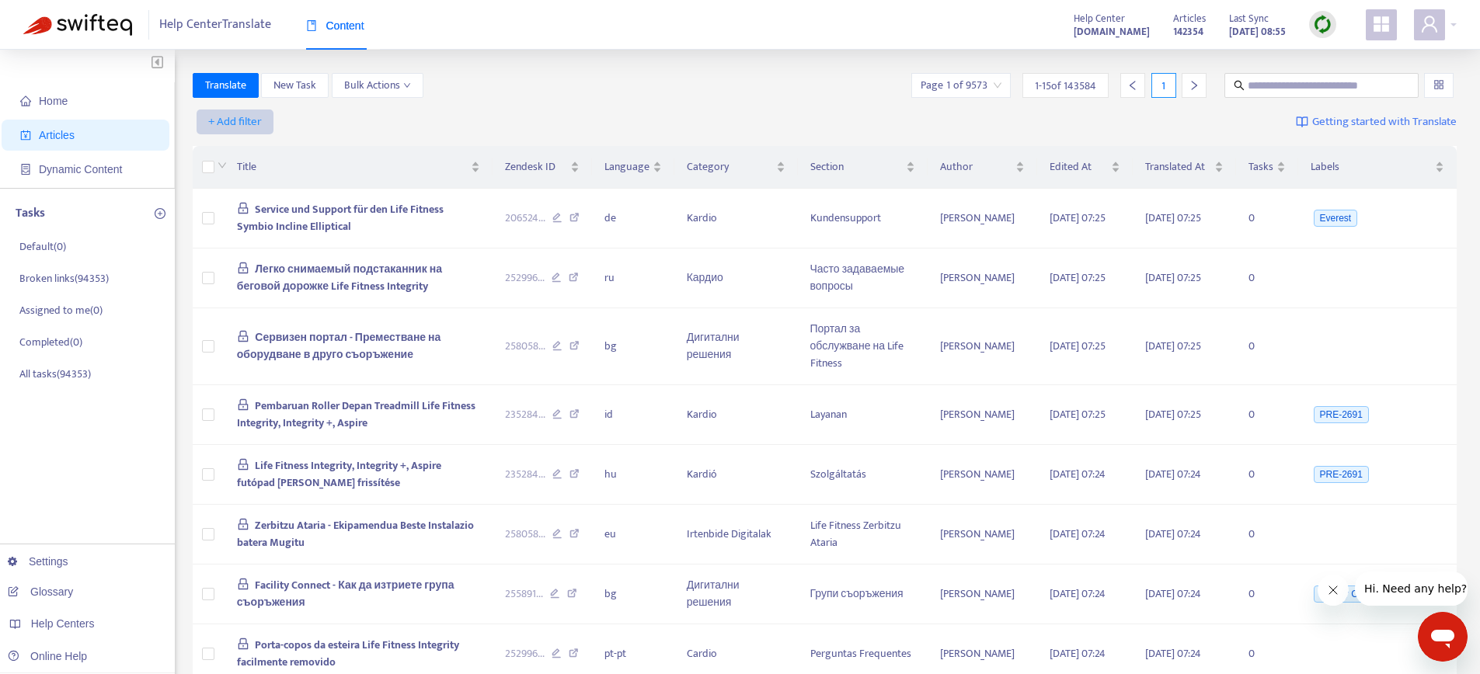
click at [235, 118] on span "+ Add filter" at bounding box center [235, 122] width 54 height 19
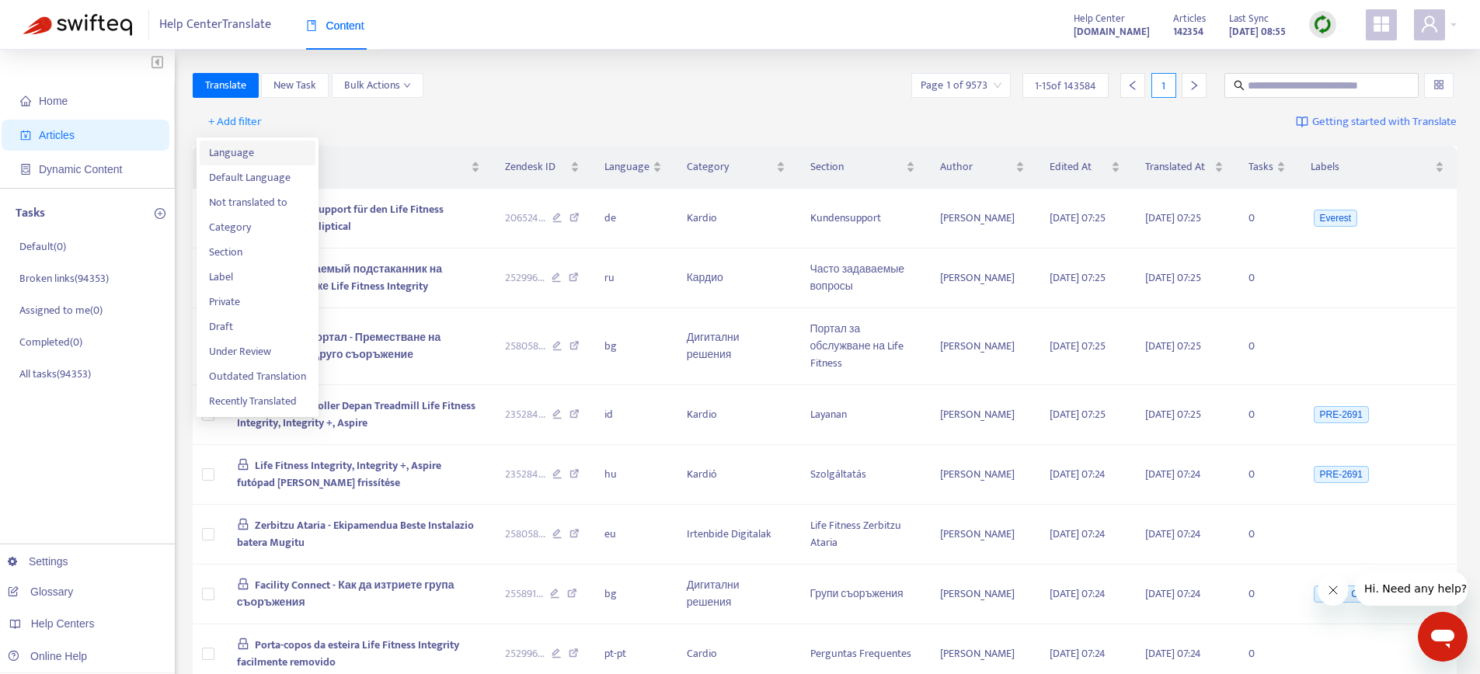
click at [249, 149] on span "Language" at bounding box center [257, 153] width 97 height 17
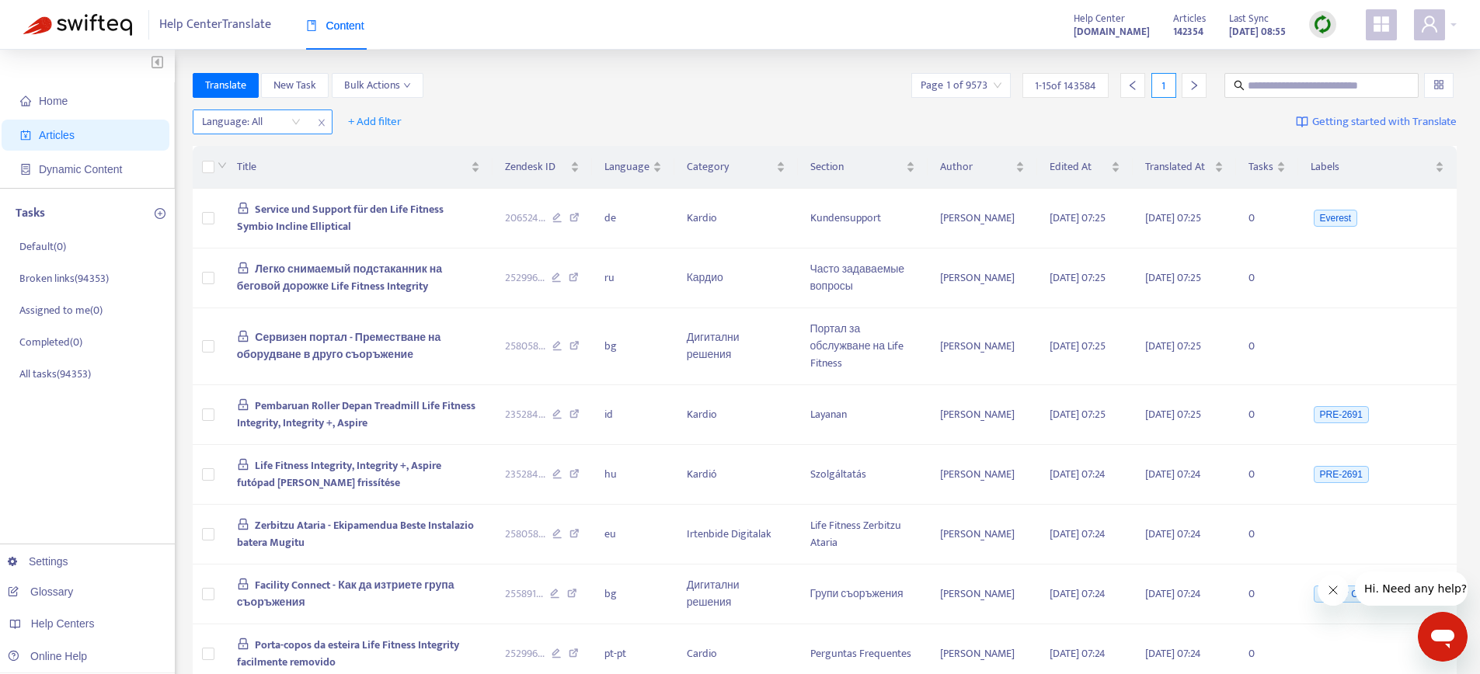
click at [235, 124] on div at bounding box center [244, 122] width 94 height 19
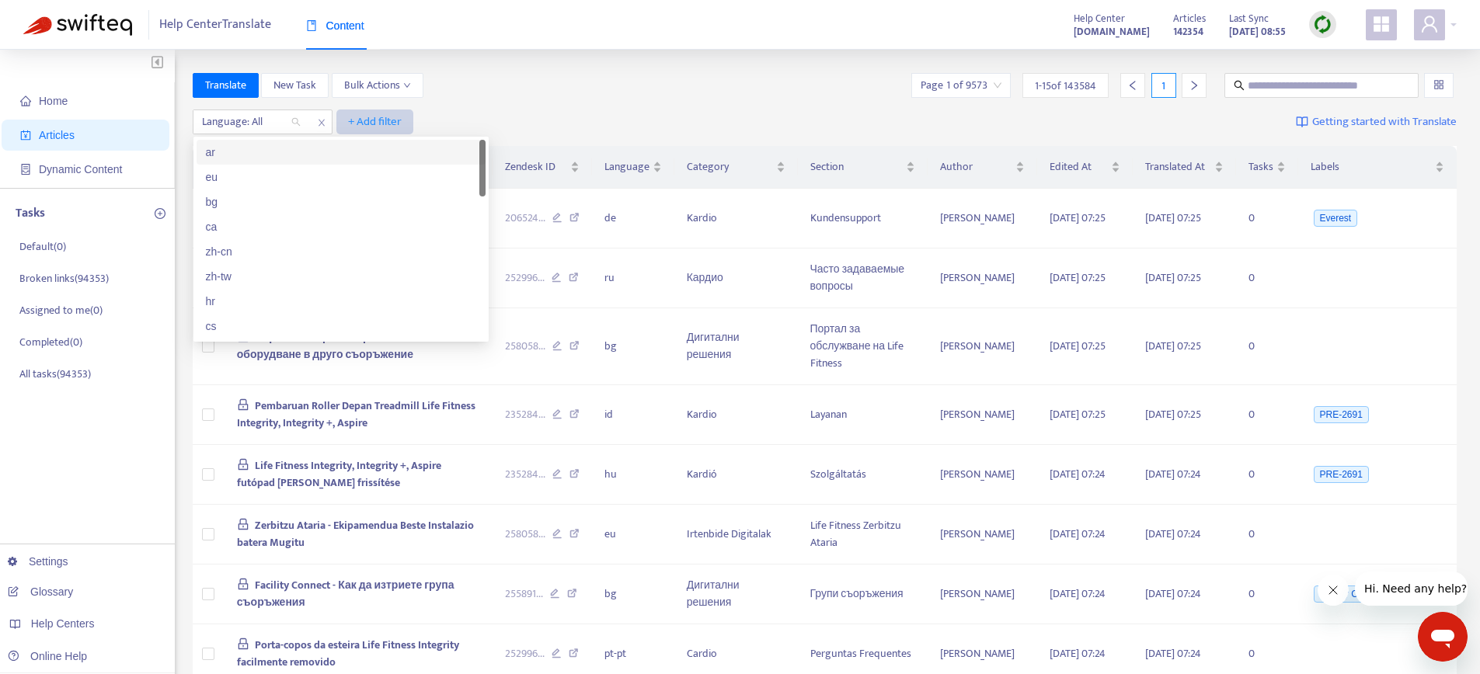
click at [352, 120] on span "+ Add filter" at bounding box center [375, 122] width 54 height 19
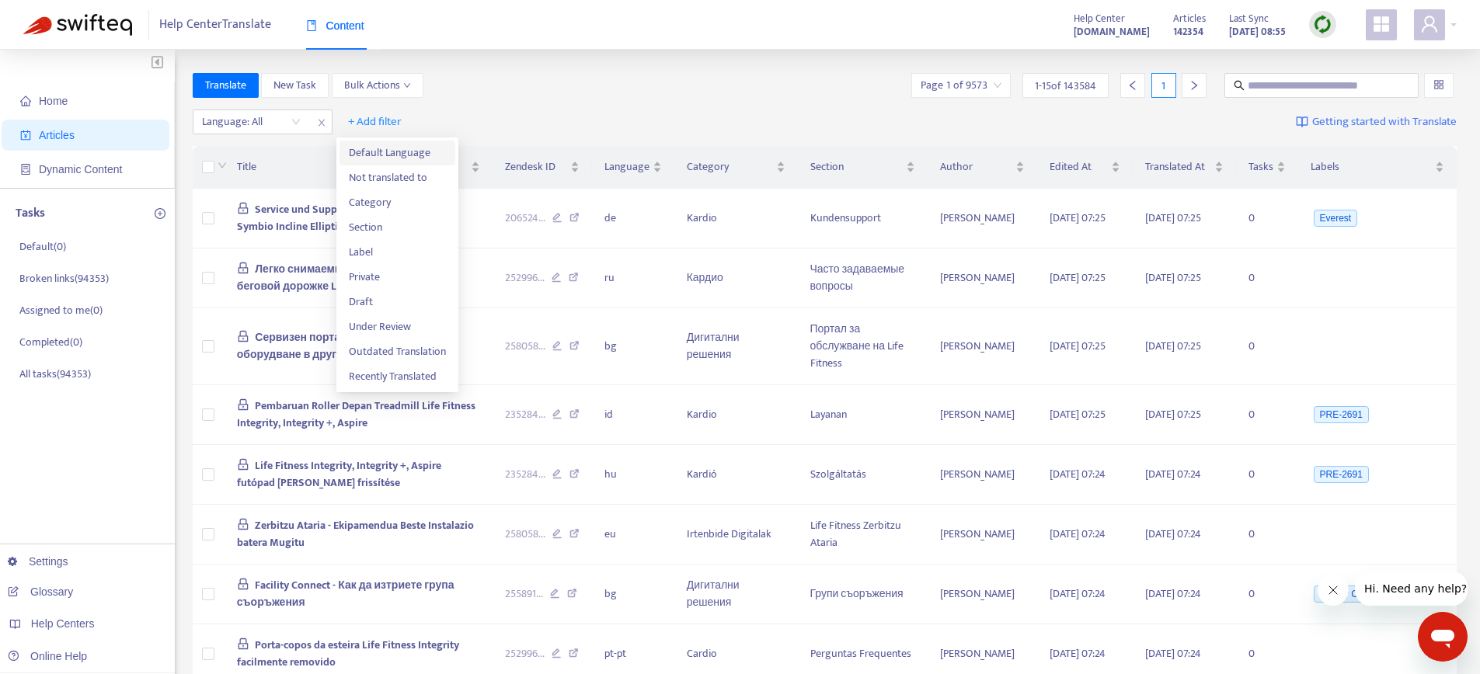
click at [362, 157] on span "Default Language" at bounding box center [397, 153] width 97 height 17
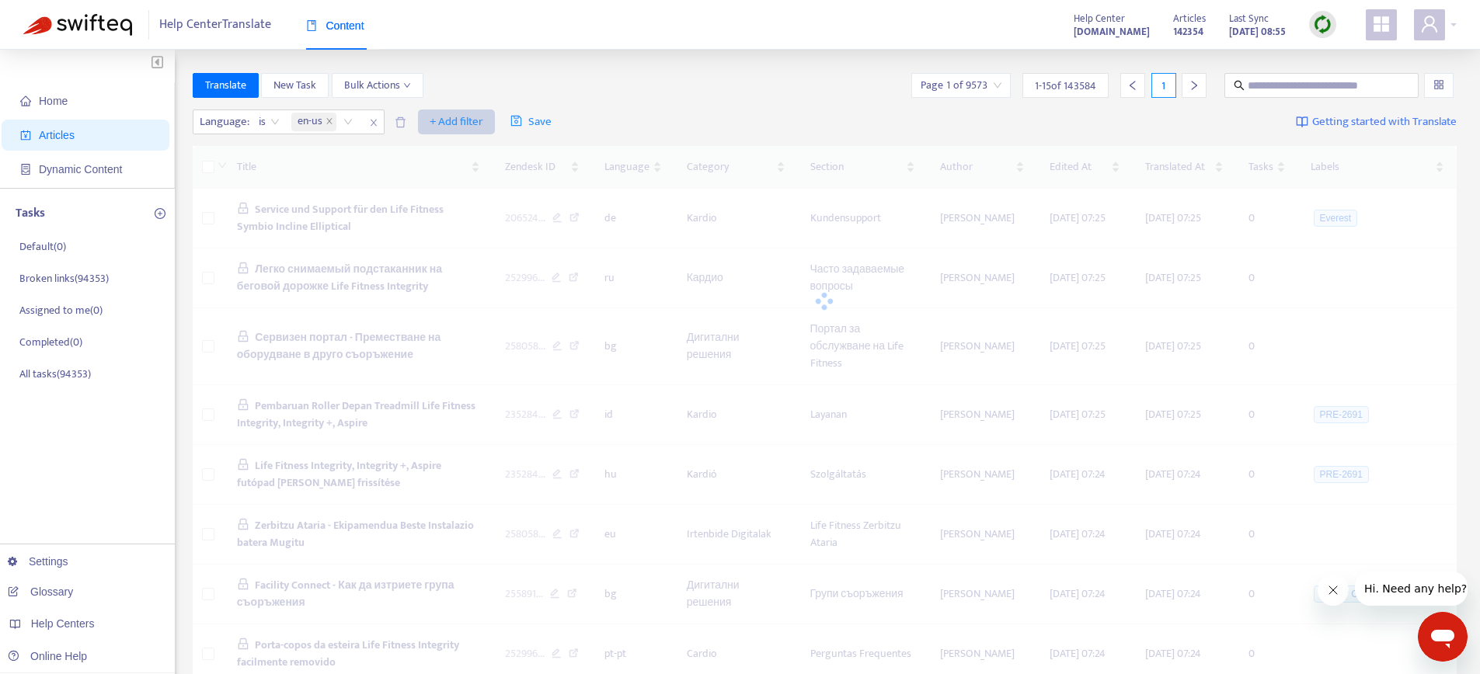
click at [455, 121] on span "+ Add filter" at bounding box center [457, 122] width 54 height 19
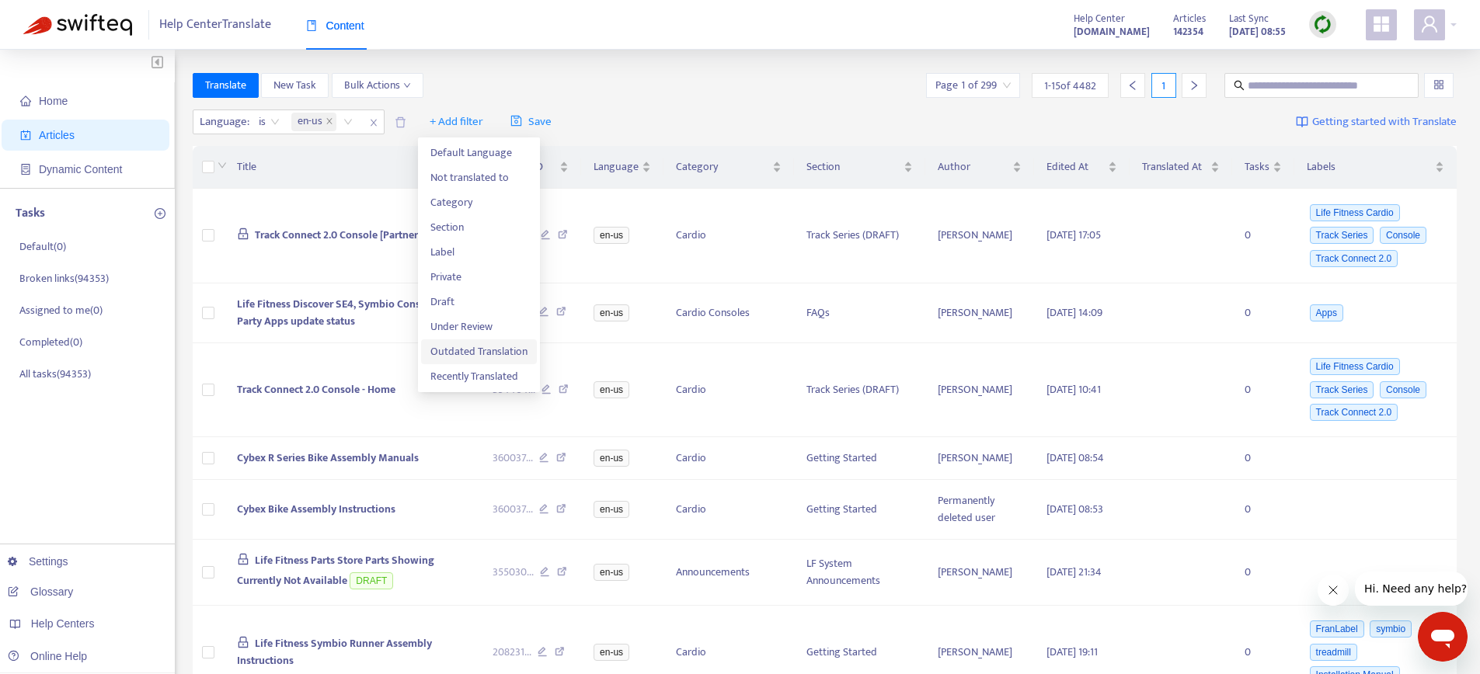
click at [474, 355] on span "Outdated Translation" at bounding box center [478, 351] width 97 height 17
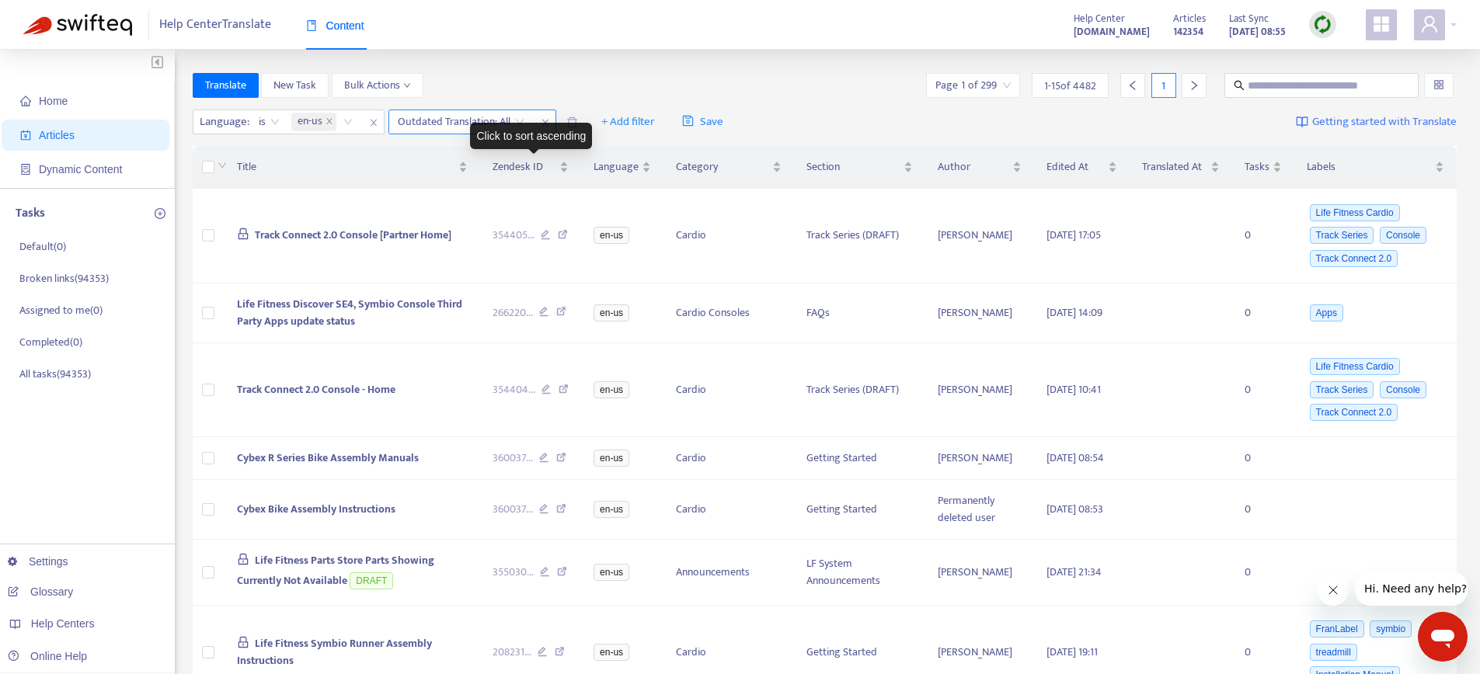
click at [501, 121] on input "search" at bounding box center [461, 121] width 127 height 23
click at [458, 151] on div "Yes" at bounding box center [537, 152] width 270 height 17
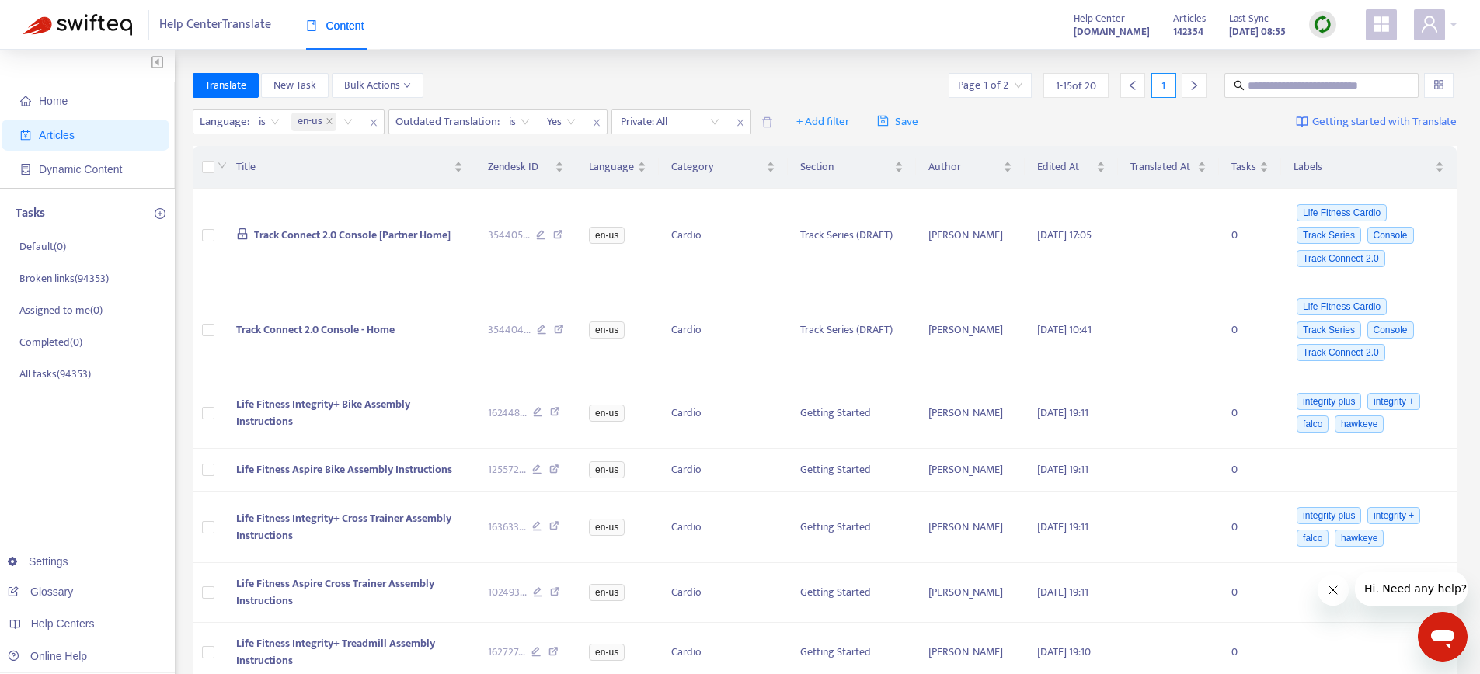
click at [1201, 92] on div at bounding box center [1194, 85] width 25 height 25
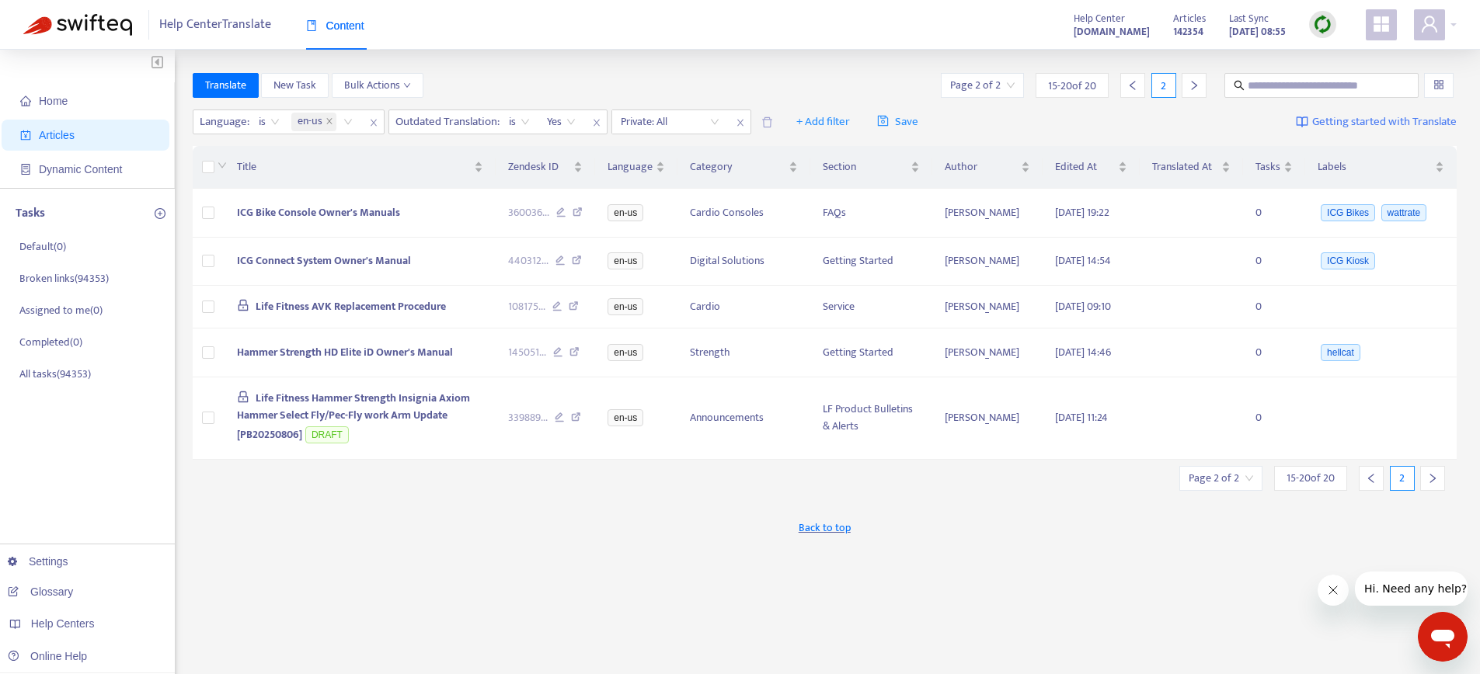
click at [1138, 90] on icon "left" at bounding box center [1132, 85] width 11 height 11
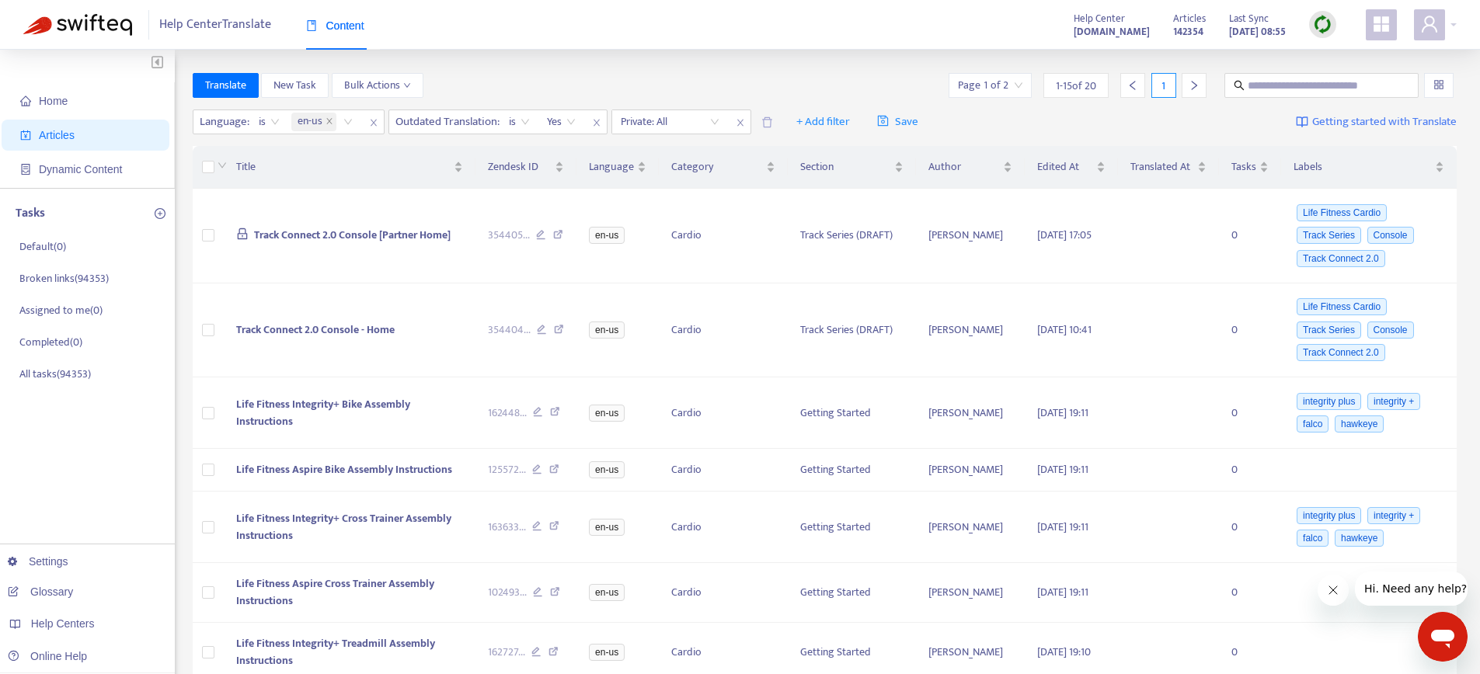
click at [663, 53] on div "Home Articles Dynamic Content Tasks Default ( 0 ) Broken links ( 94353 ) Assign…" at bounding box center [740, 624] width 1480 height 1148
